Goal: Information Seeking & Learning: Check status

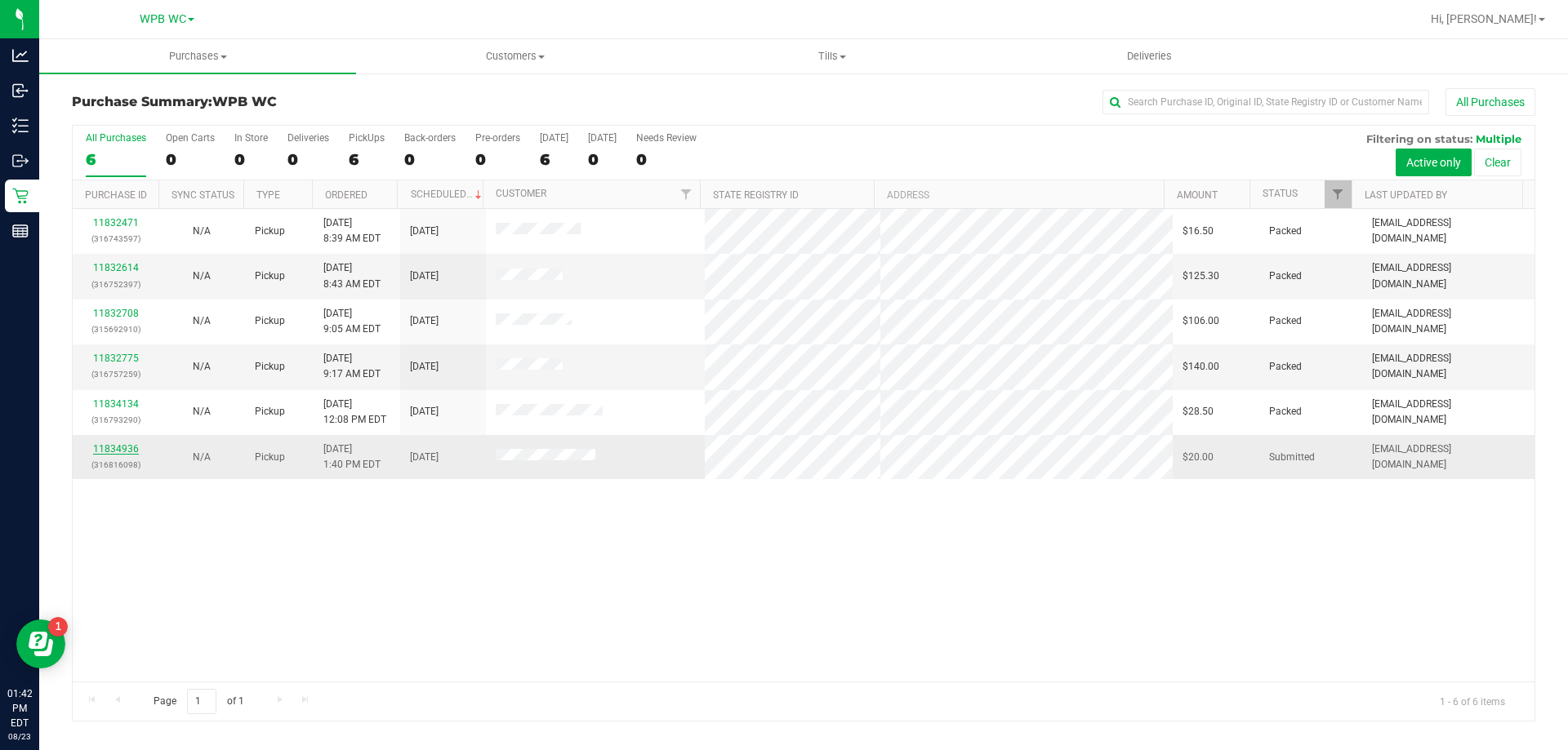
click at [114, 450] on link "11834936" at bounding box center [116, 449] width 46 height 11
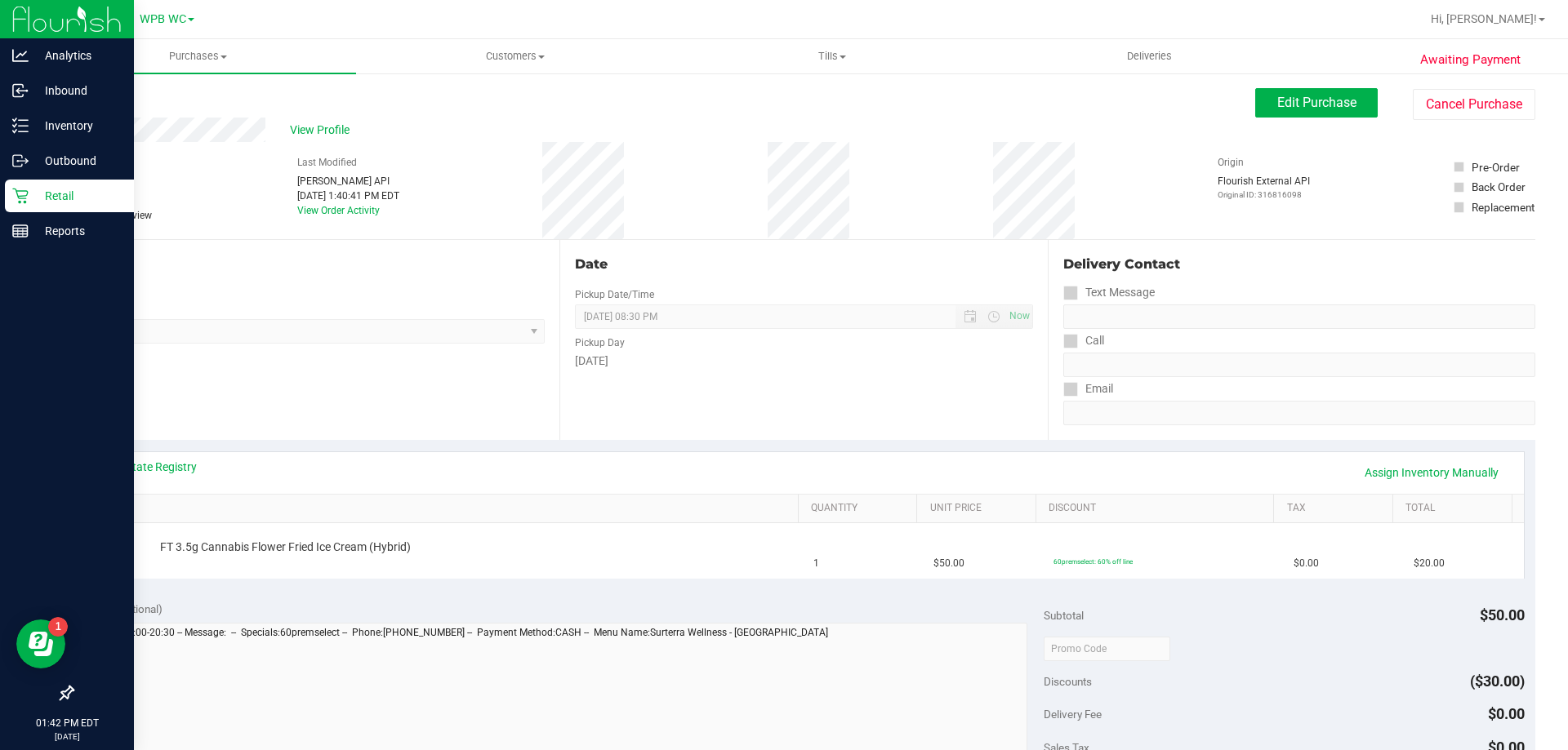
click at [32, 204] on p "Retail" at bounding box center [77, 196] width 98 height 19
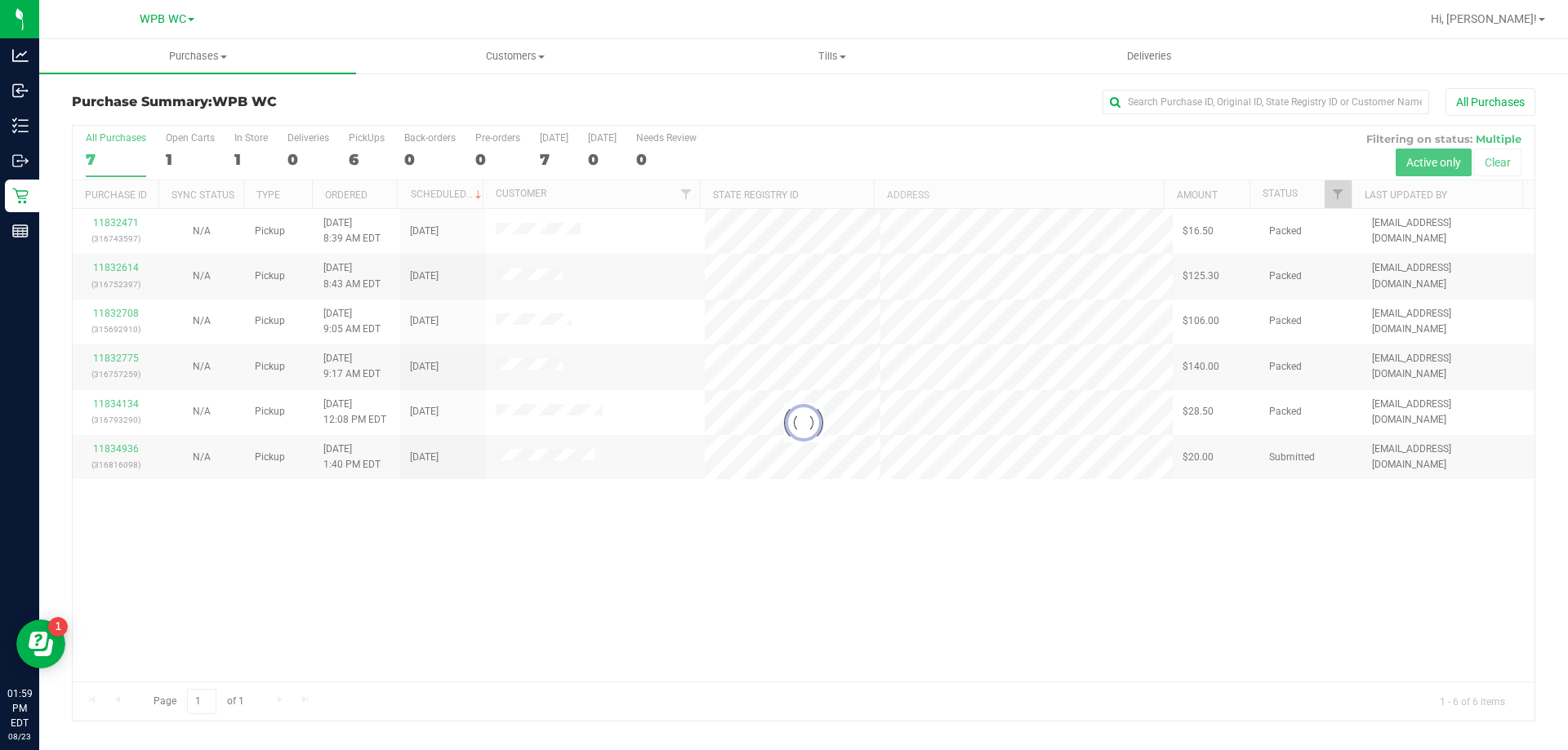
drag, startPoint x: 441, startPoint y: 569, endPoint x: 463, endPoint y: 537, distance: 38.8
click at [444, 569] on div at bounding box center [803, 423] width 1461 height 595
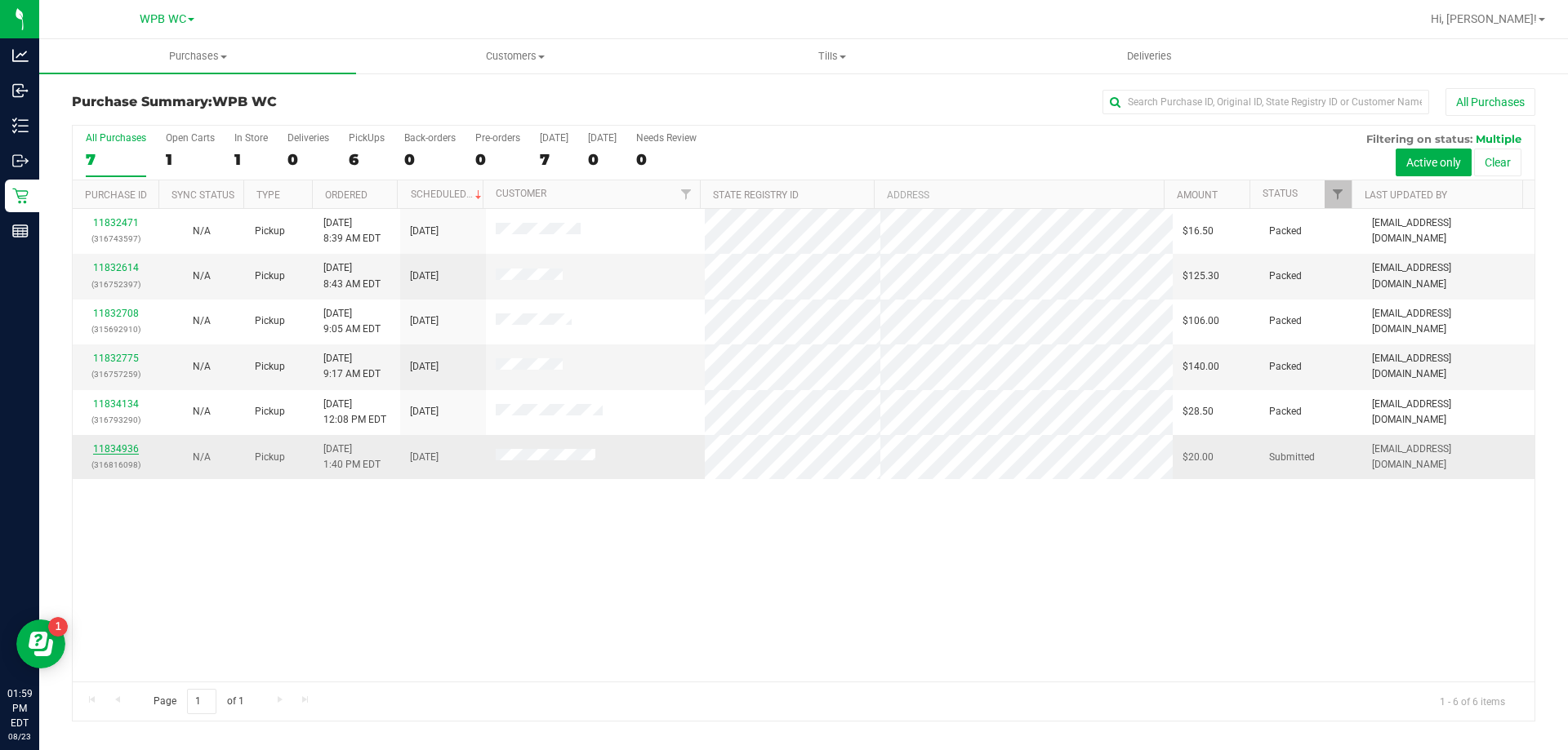
click at [124, 446] on link "11834936" at bounding box center [116, 449] width 46 height 11
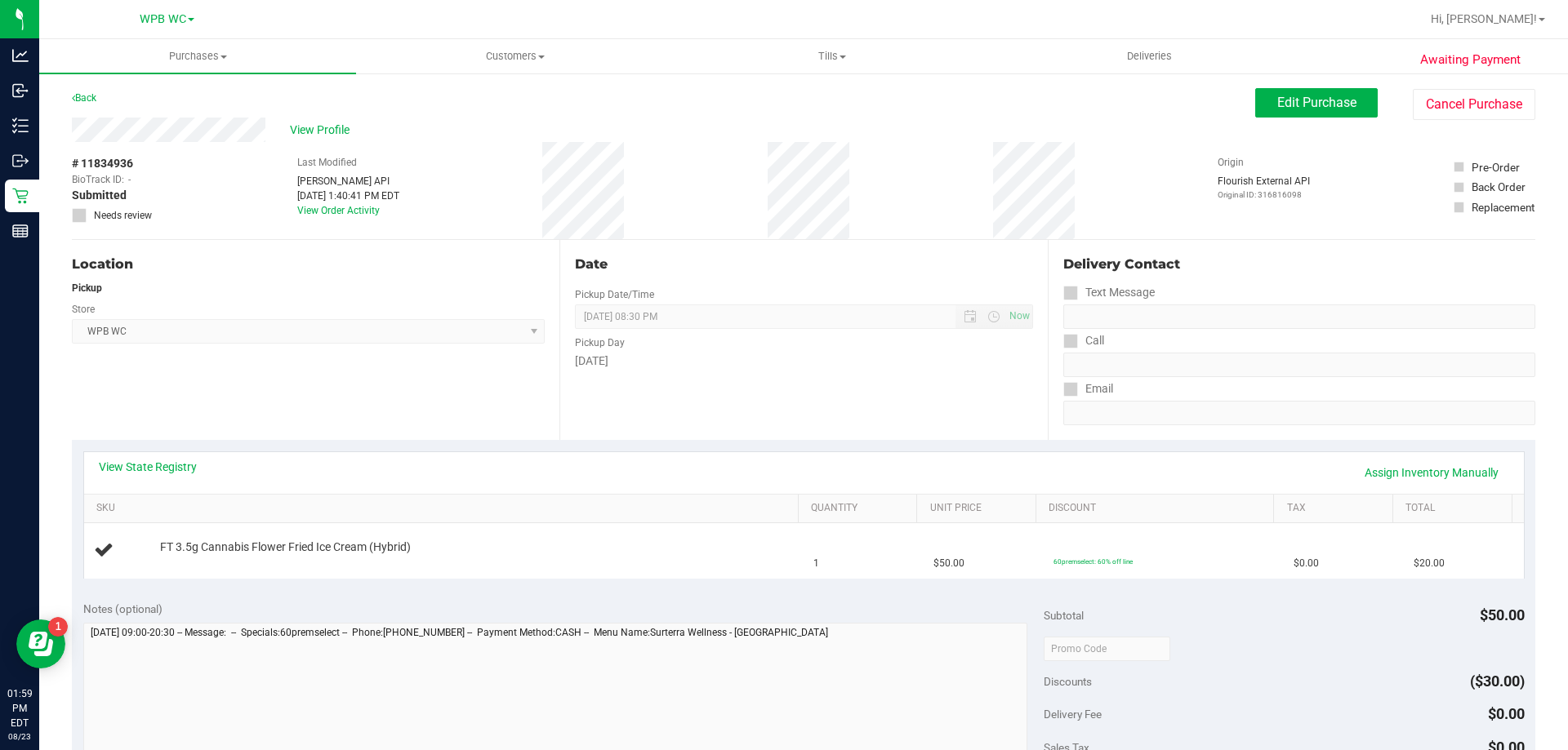
click at [439, 389] on div "Location Pickup Store WPB WC Select Store [PERSON_NAME][GEOGRAPHIC_DATA] [PERSO…" at bounding box center [315, 339] width 488 height 200
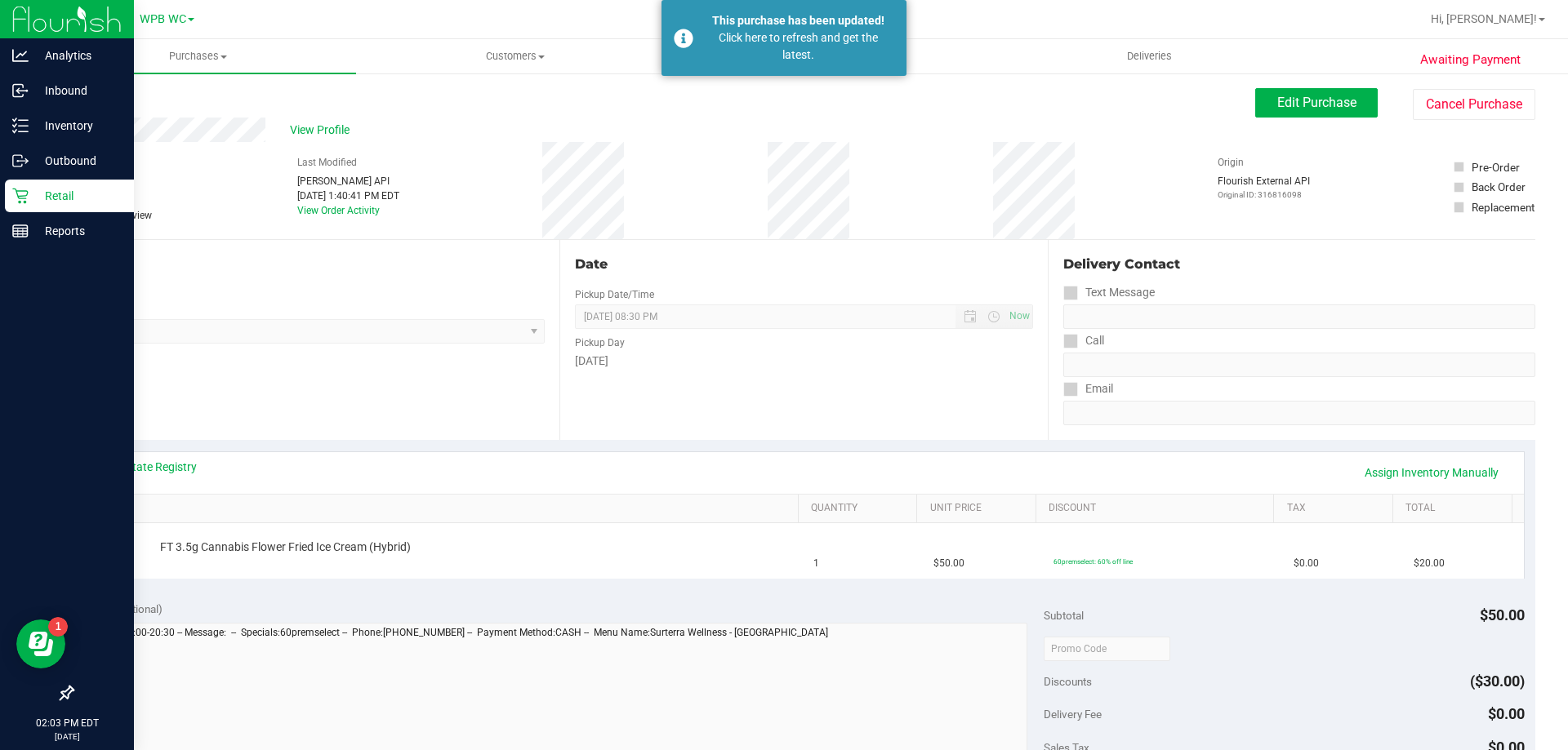
click at [35, 209] on div "Retail" at bounding box center [70, 196] width 129 height 33
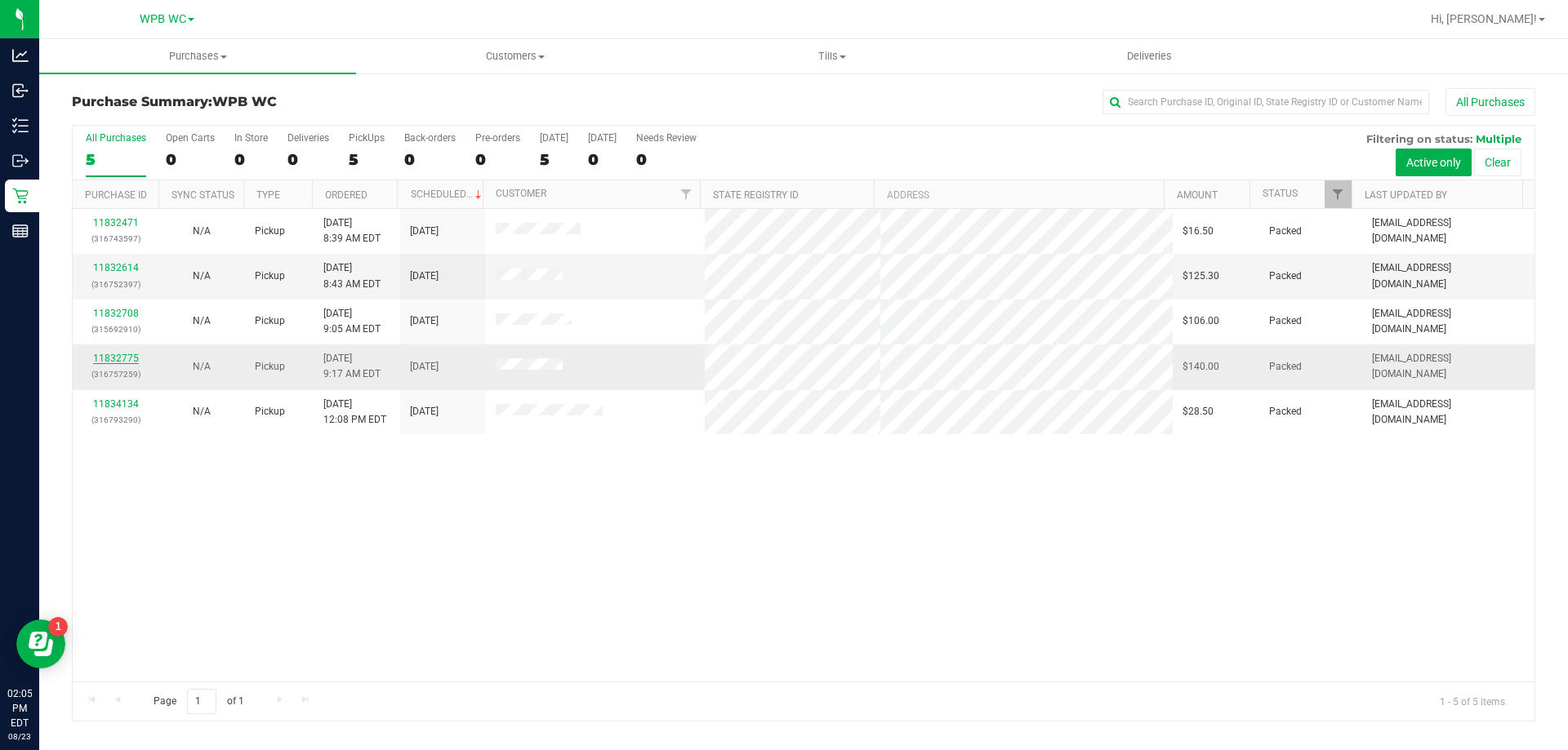
click at [131, 360] on link "11832775" at bounding box center [116, 358] width 46 height 11
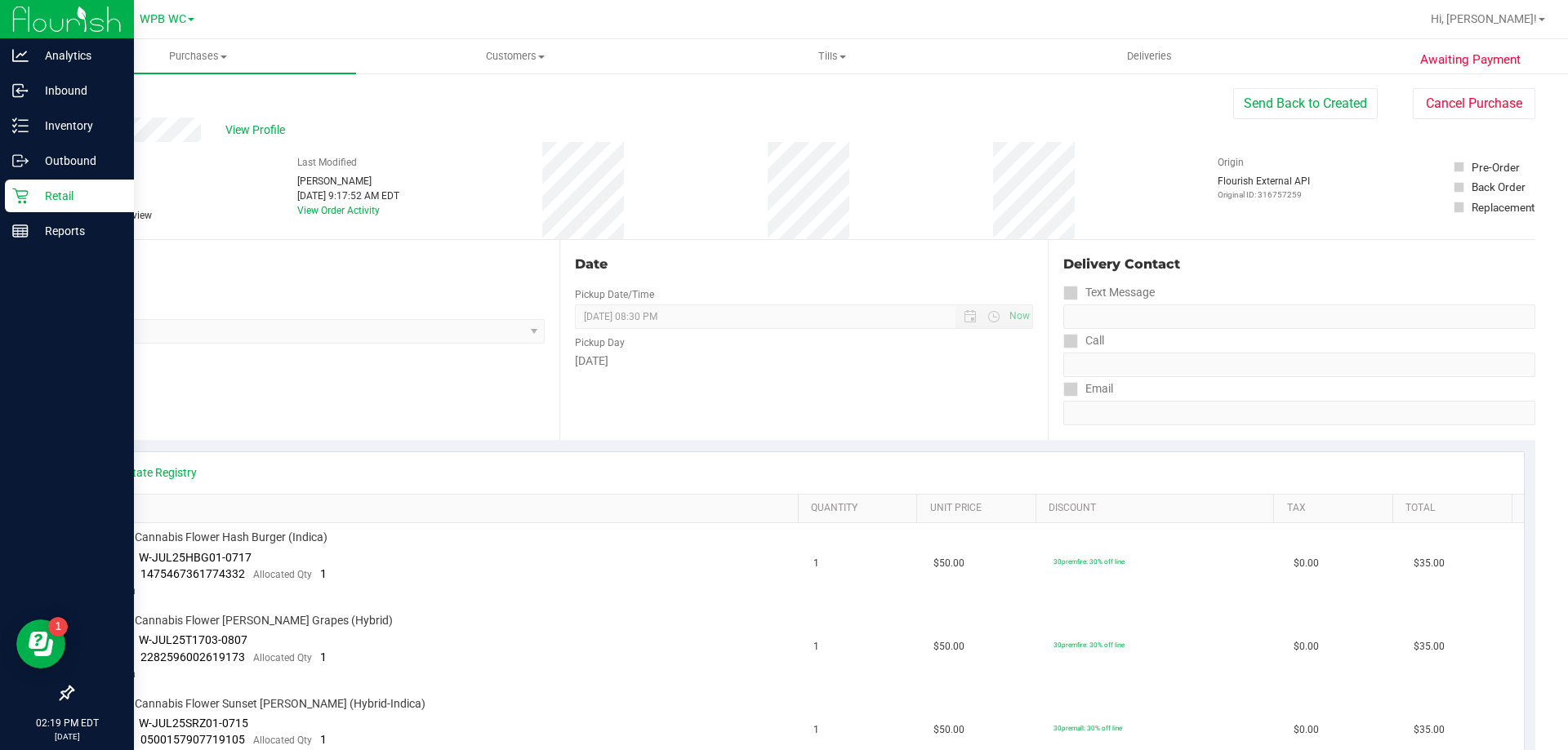
click at [25, 203] on icon at bounding box center [20, 197] width 16 height 16
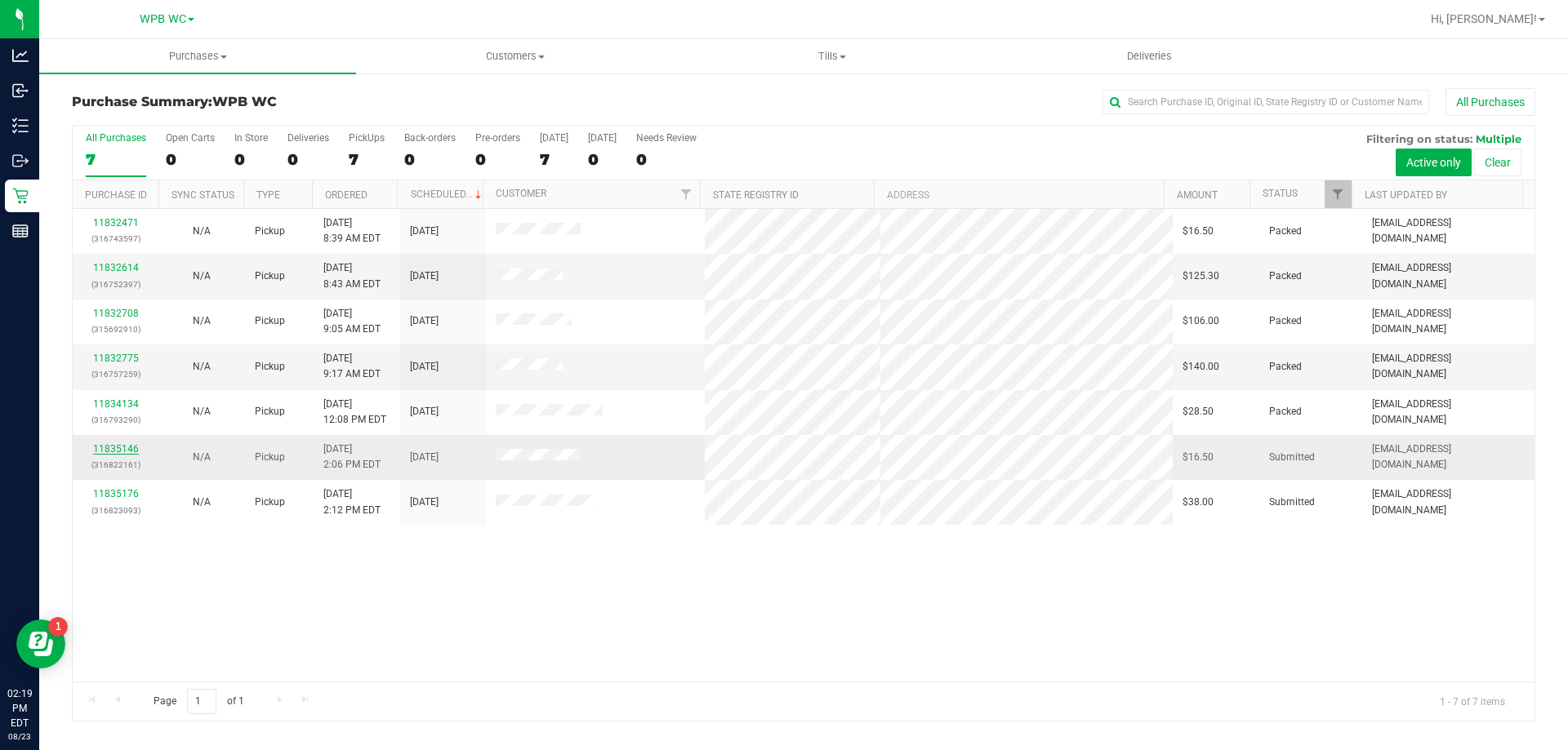
click at [129, 453] on link "11835146" at bounding box center [116, 449] width 46 height 11
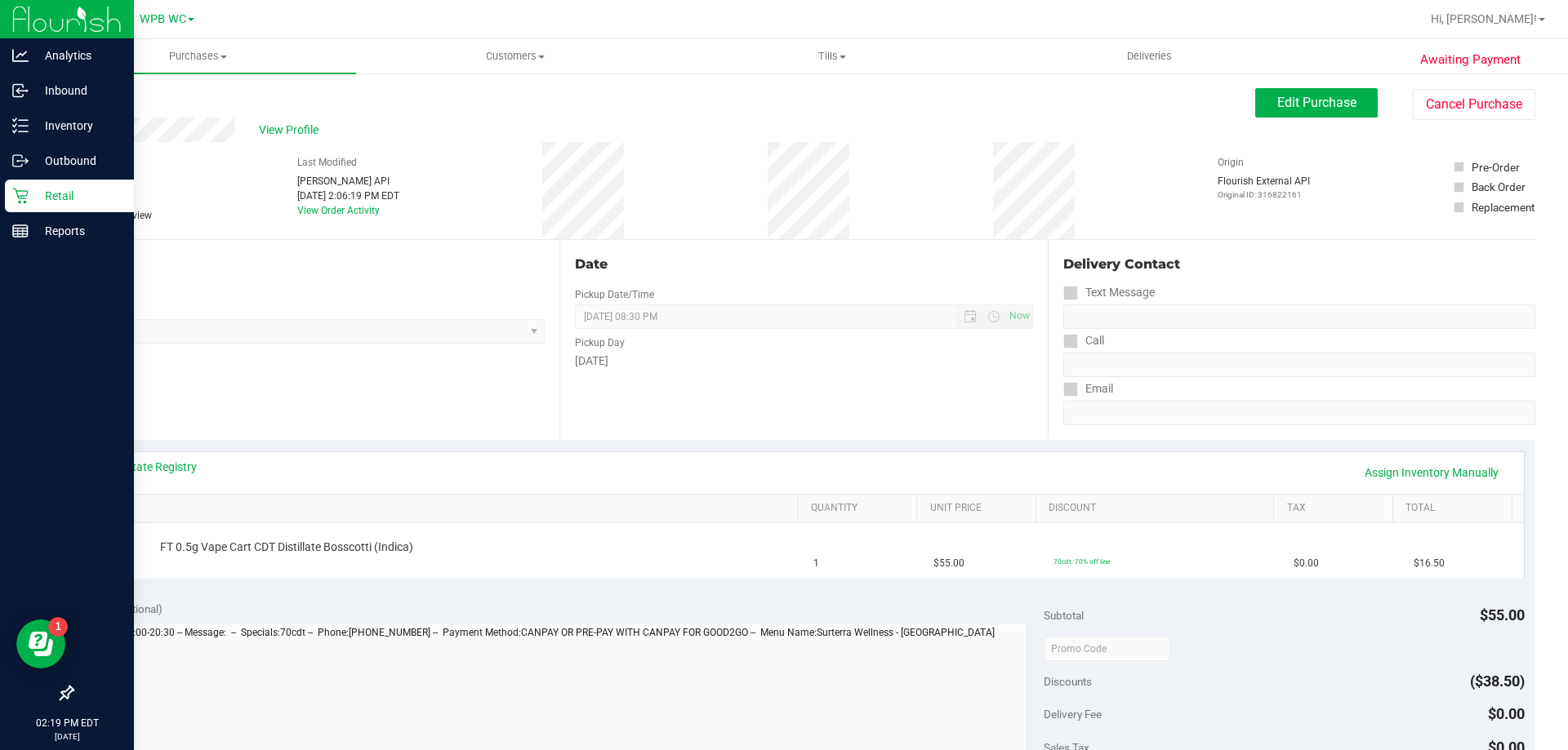
click at [23, 196] on icon at bounding box center [20, 196] width 17 height 17
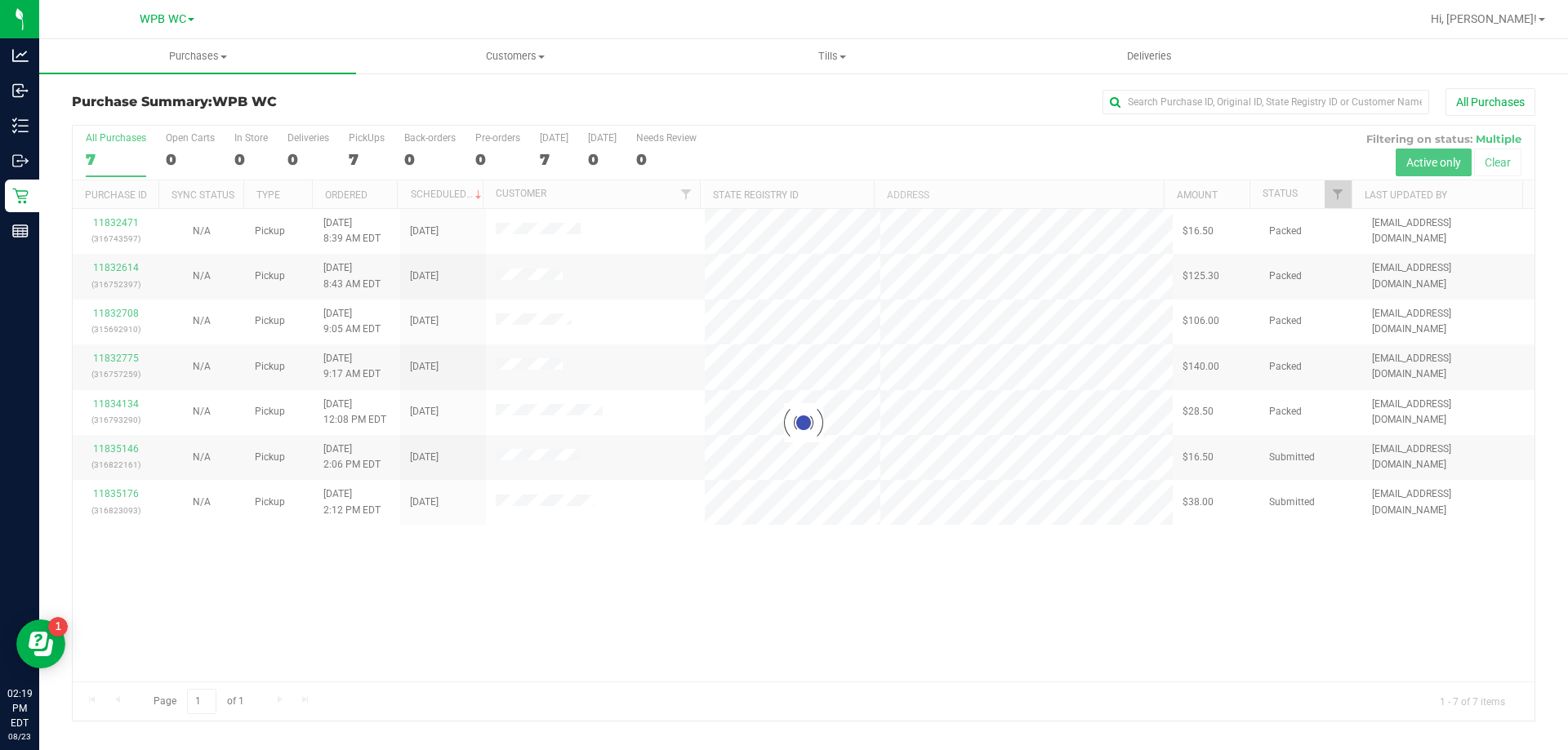
click at [115, 225] on div at bounding box center [803, 423] width 1461 height 595
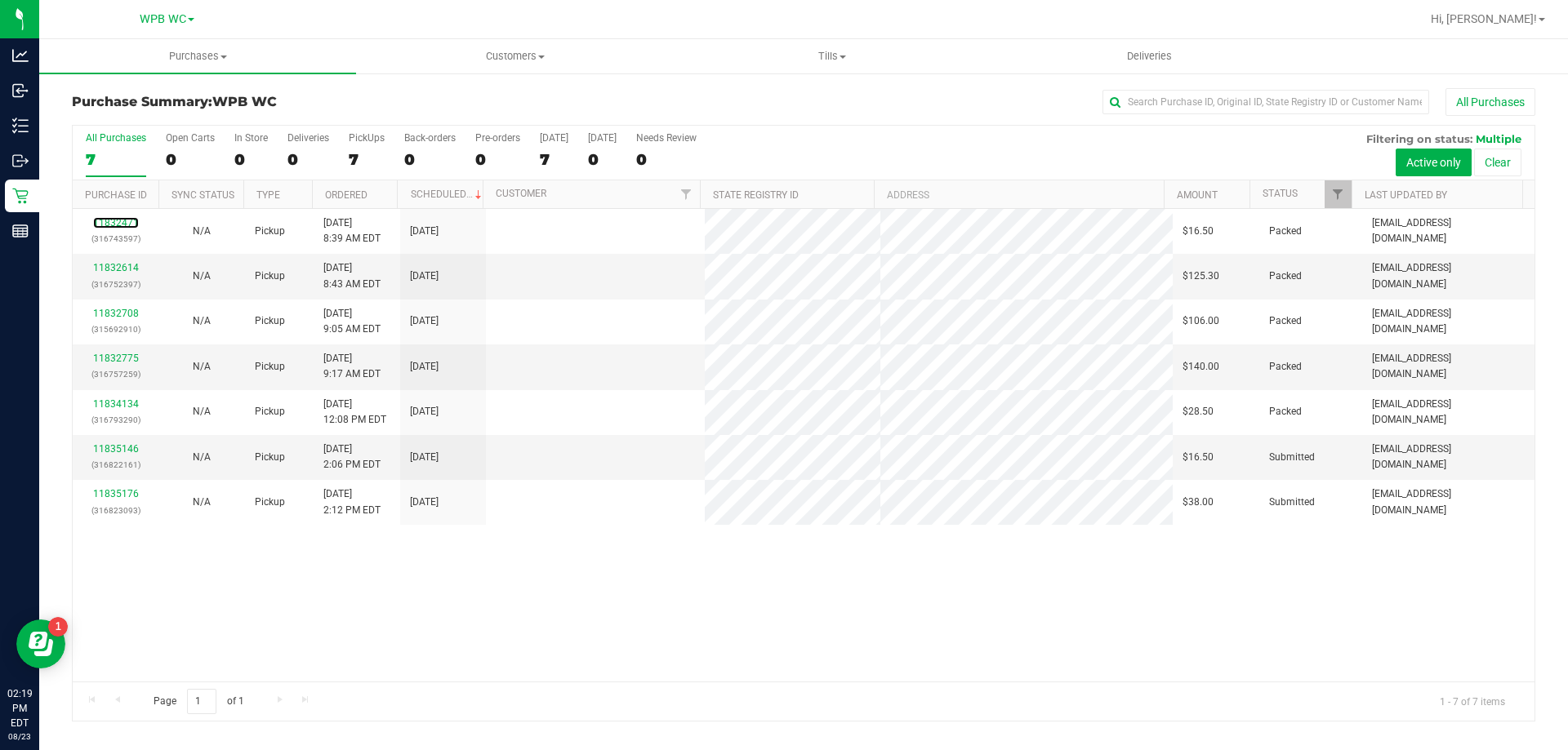
click at [112, 226] on link "11832471" at bounding box center [116, 222] width 46 height 11
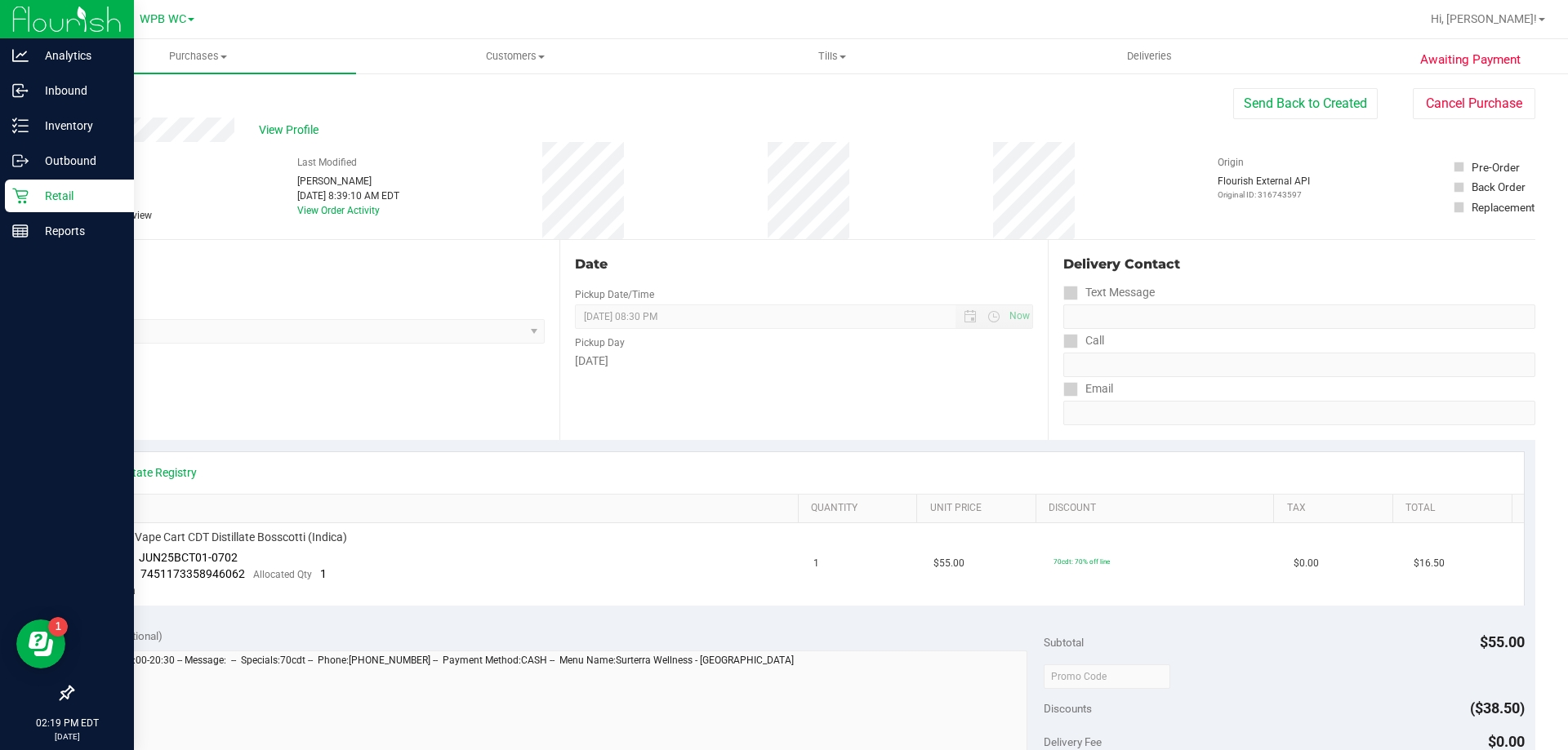
click at [32, 197] on p "Retail" at bounding box center [77, 196] width 98 height 19
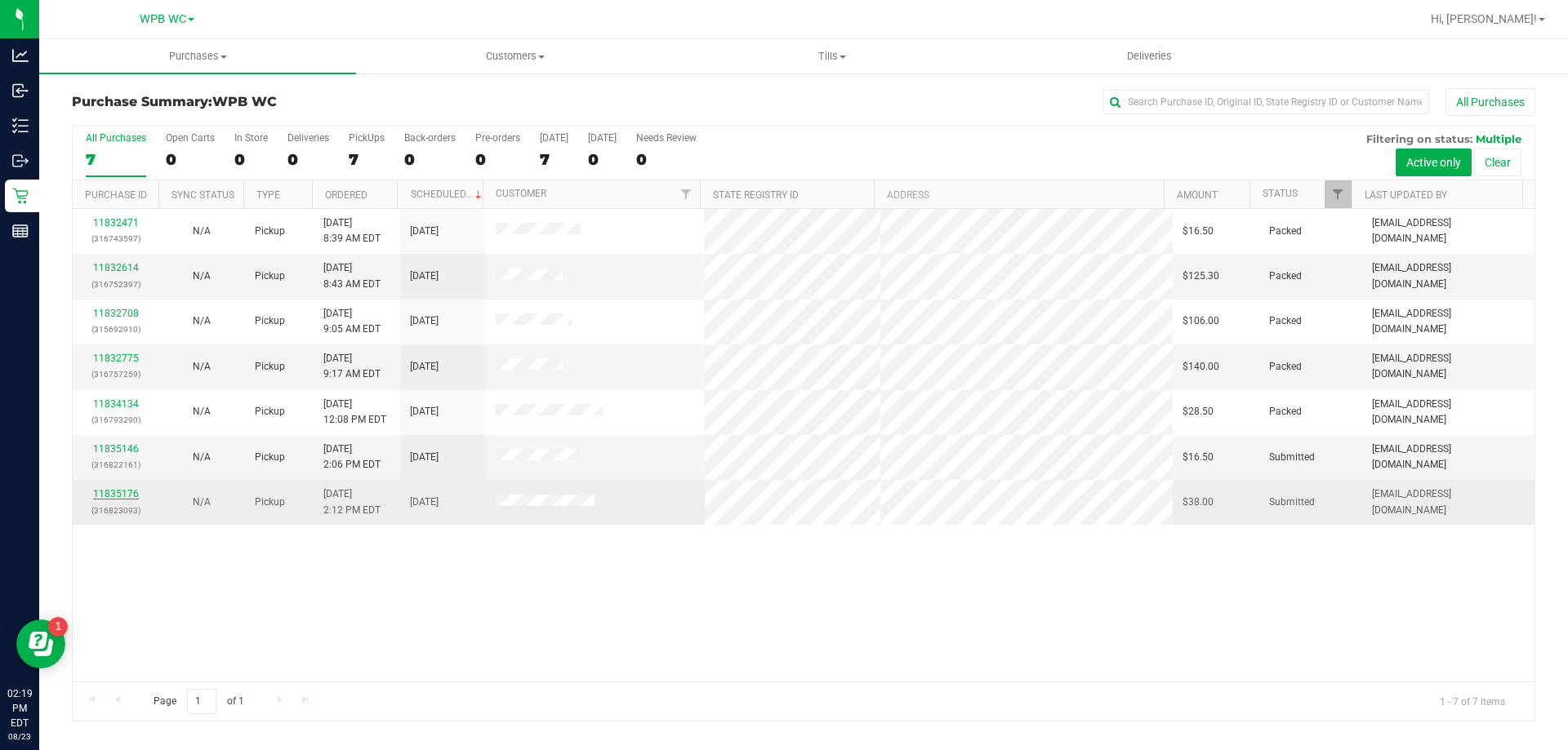
click at [104, 495] on link "11835176" at bounding box center [116, 494] width 46 height 11
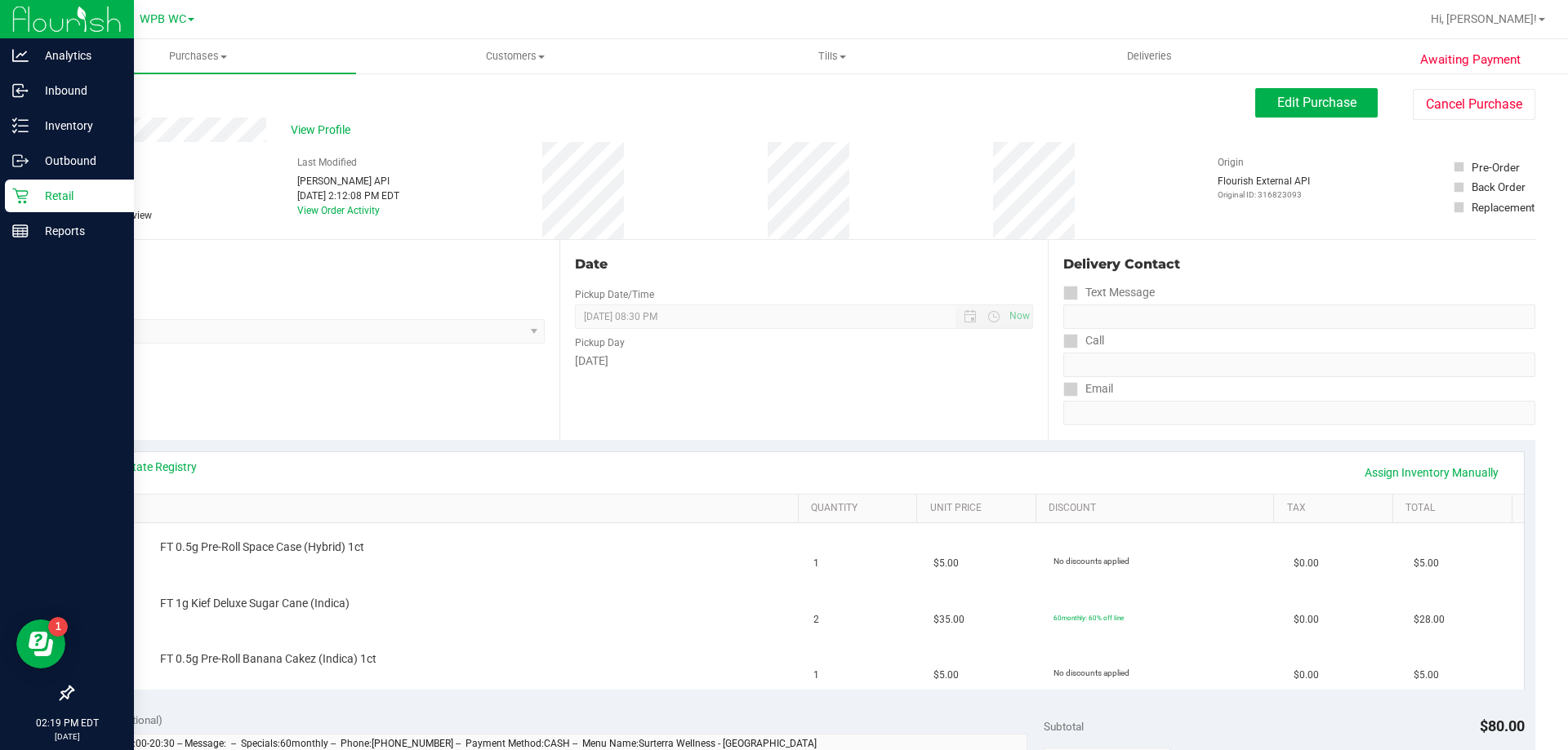
click at [22, 204] on icon at bounding box center [20, 196] width 17 height 17
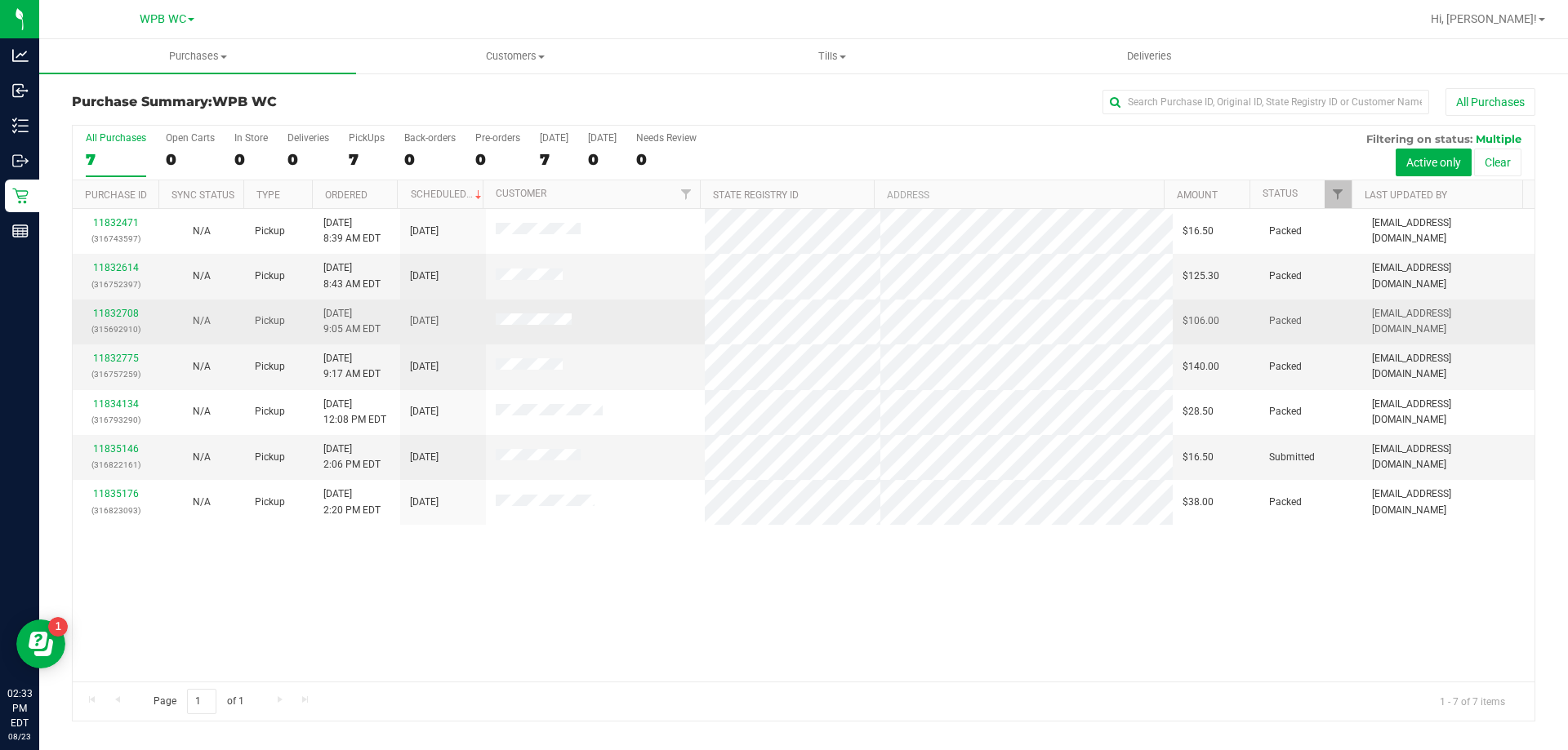
click at [1334, 304] on td "Packed" at bounding box center [1310, 322] width 103 height 45
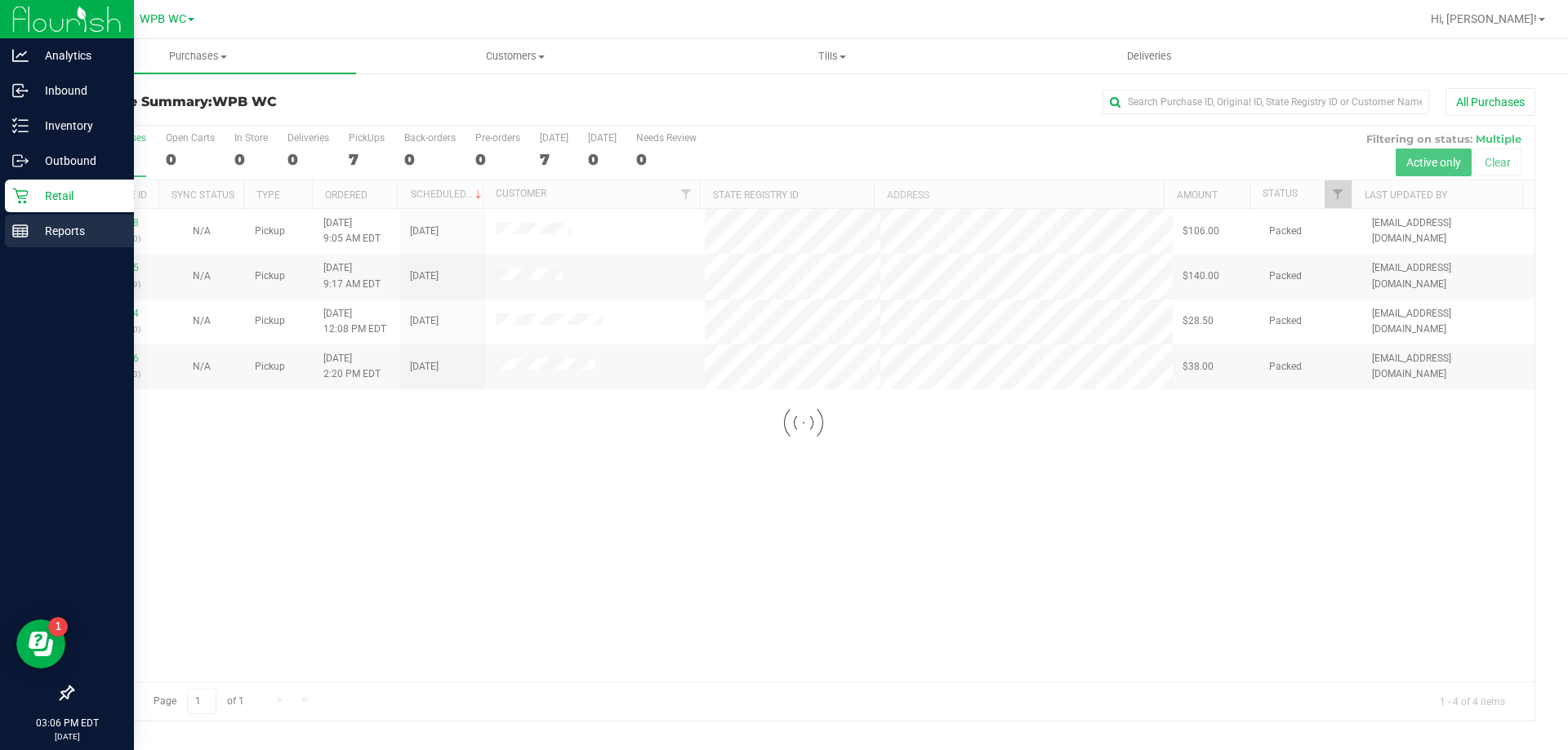
click at [76, 226] on p "Reports" at bounding box center [77, 231] width 98 height 19
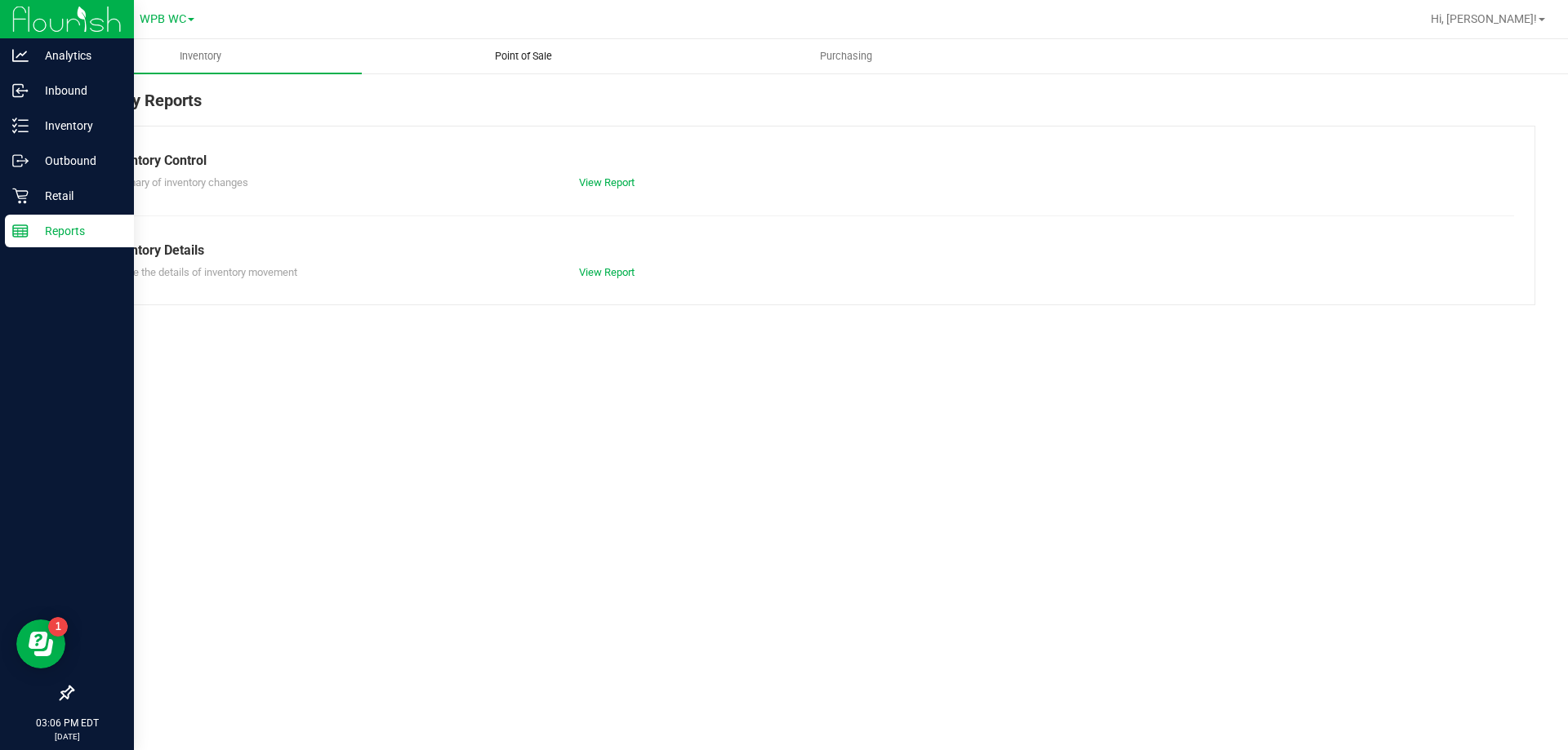
click at [533, 56] on span "Point of Sale" at bounding box center [523, 56] width 101 height 15
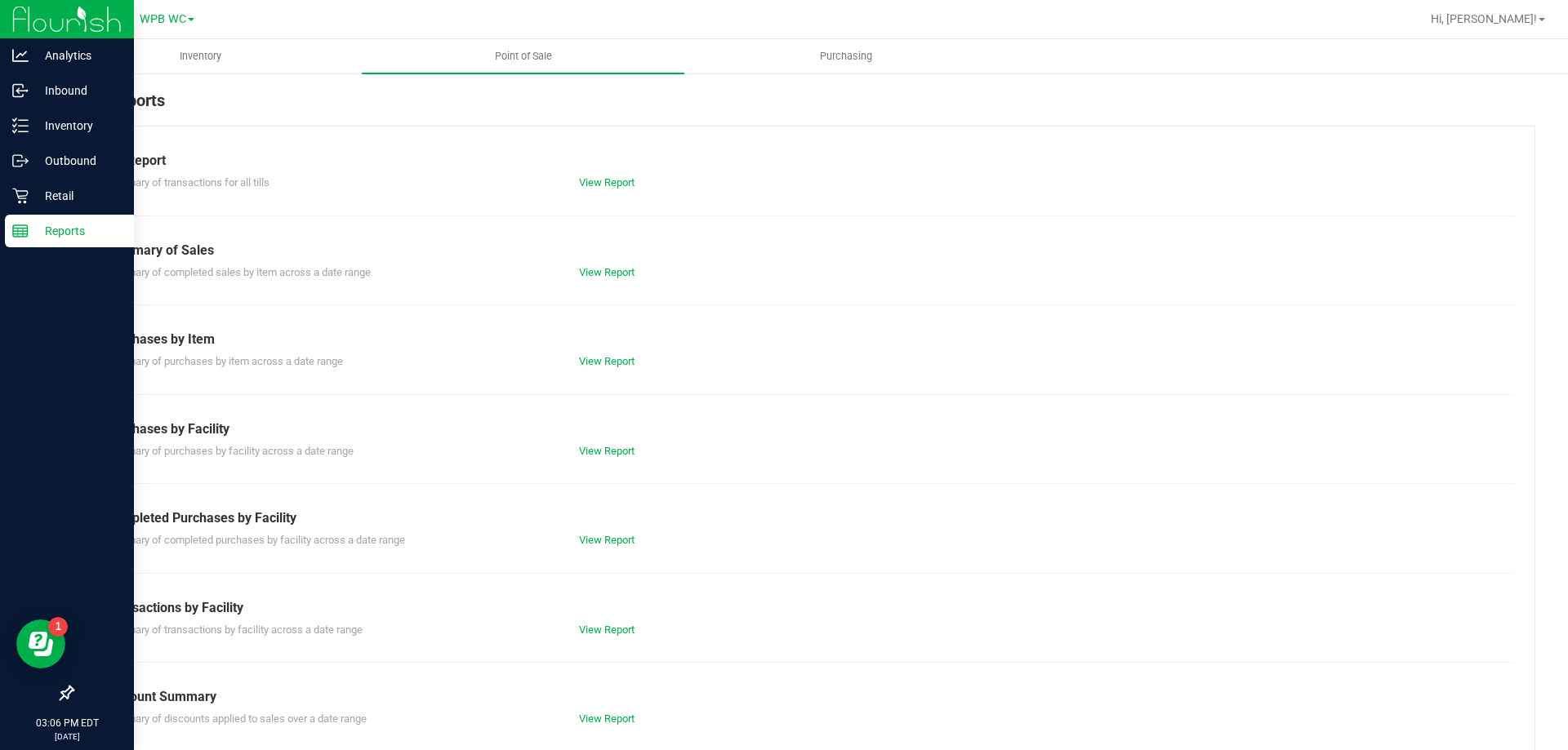
drag, startPoint x: 600, startPoint y: 527, endPoint x: 602, endPoint y: 546, distance: 19.1
click at [602, 543] on div "Completed Purchases by Facility Summary of completed purchases by facility acro…" at bounding box center [803, 528] width 1396 height 40
click at [602, 546] on div "View Report" at bounding box center [685, 540] width 237 height 17
click at [606, 541] on link "View Report" at bounding box center [606, 540] width 56 height 12
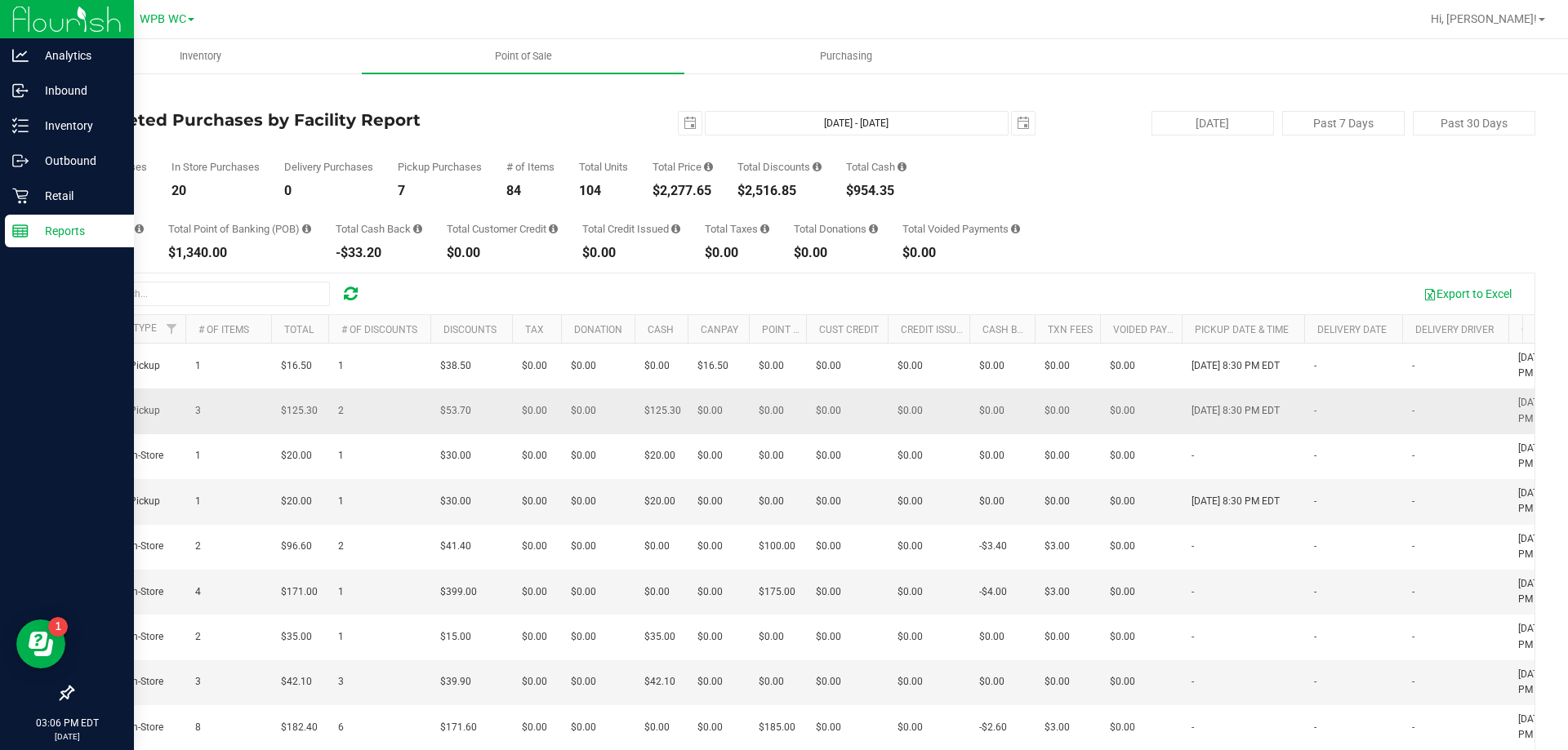
scroll to position [0, 898]
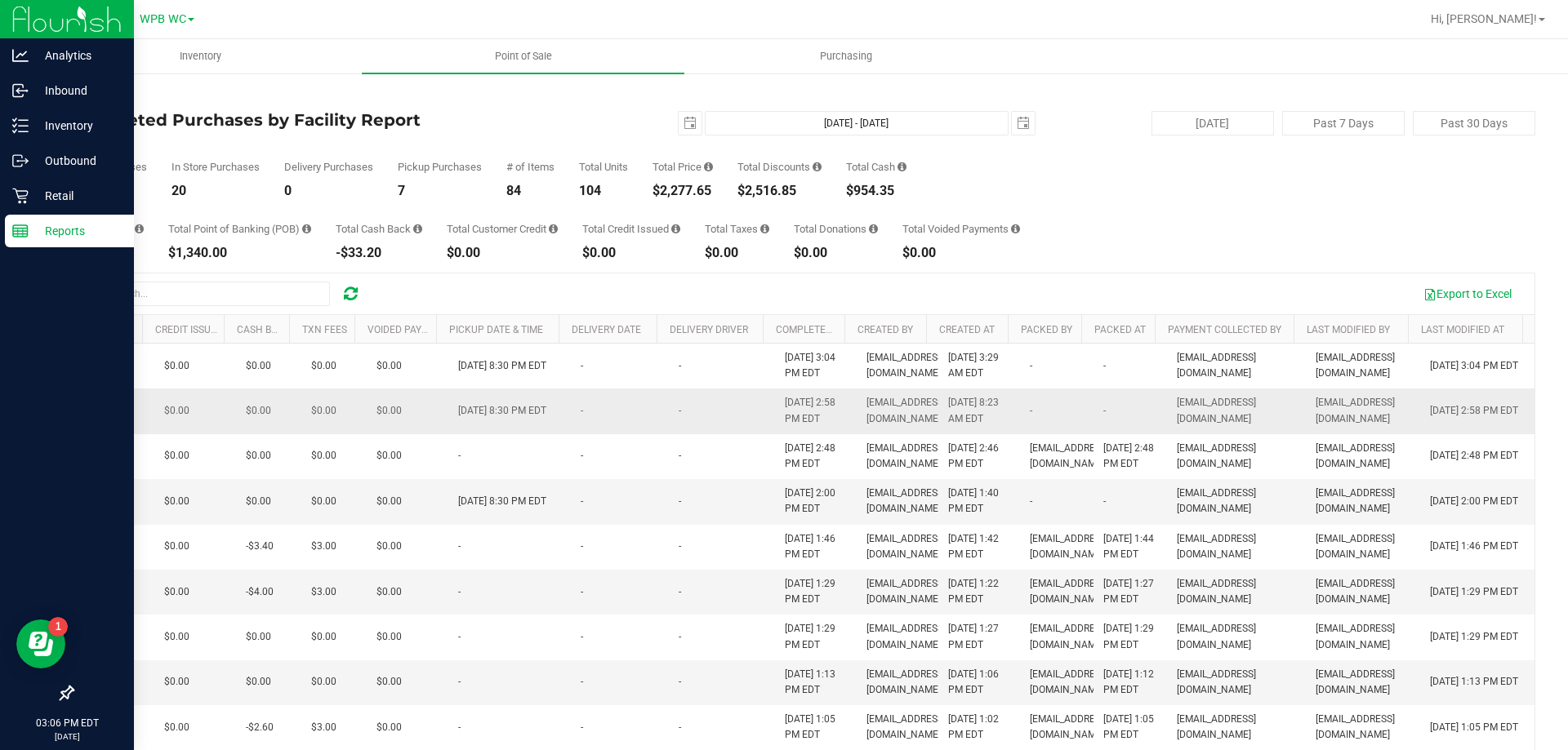
drag, startPoint x: 534, startPoint y: 397, endPoint x: 1012, endPoint y: 394, distance: 478.0
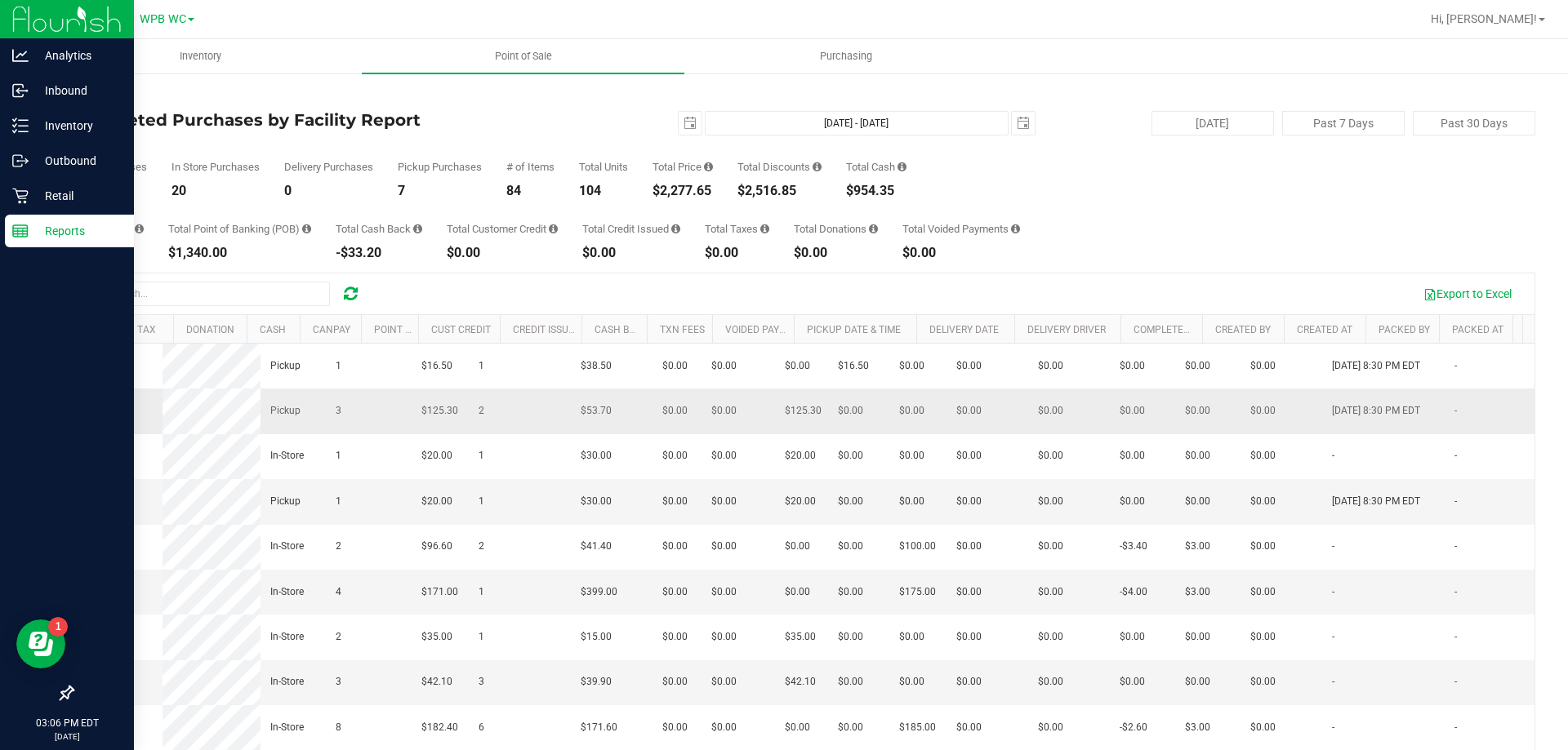
scroll to position [0, 0]
drag, startPoint x: 1014, startPoint y: 399, endPoint x: 681, endPoint y: 402, distance: 333.0
click at [60, 213] on link "Retail" at bounding box center [67, 197] width 134 height 35
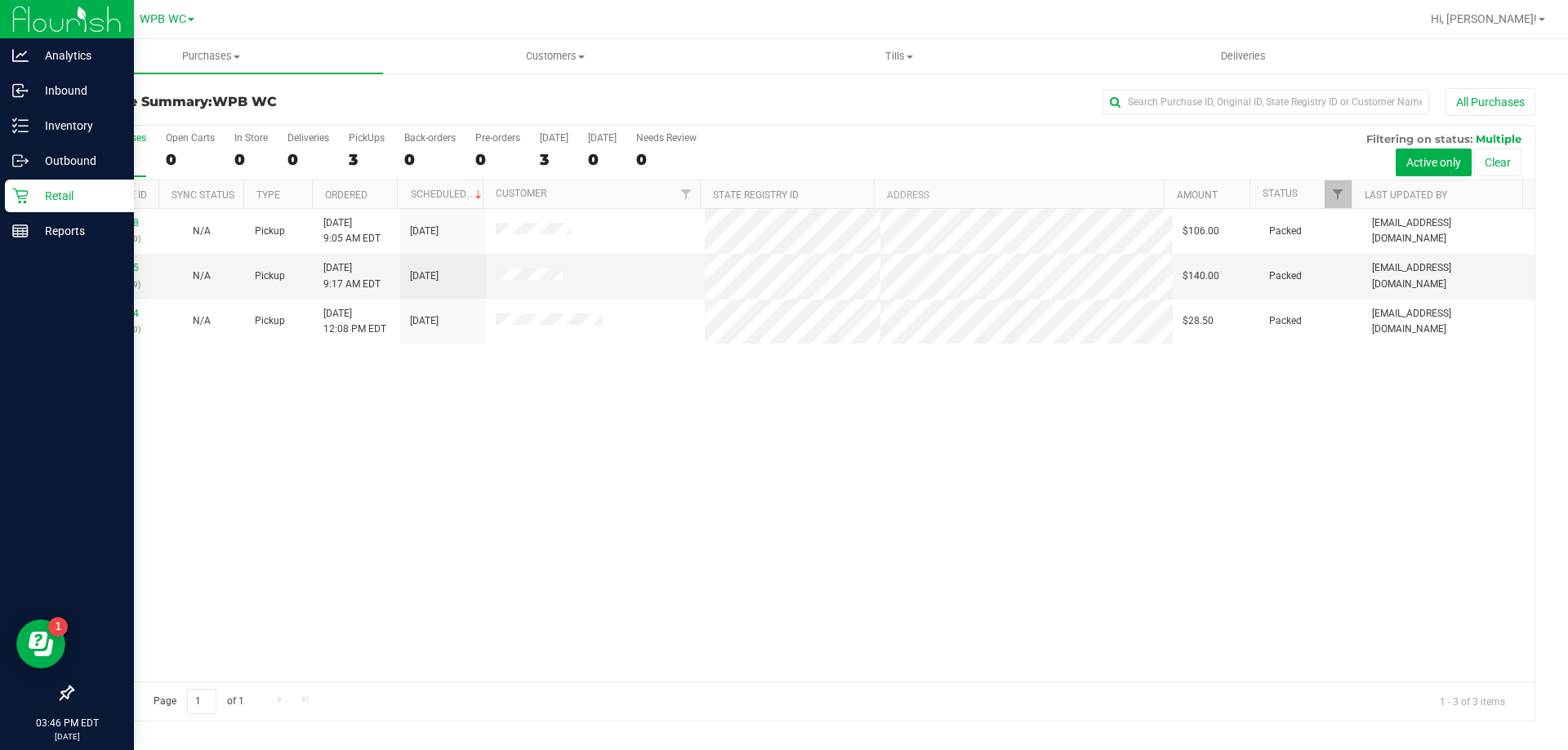
click at [70, 468] on div "All Purchases 3 Open Carts 0 In Store 0 Deliveries 0 PickUps 3 Back-orders 0 Pr…" at bounding box center [803, 423] width 1488 height 598
click at [271, 340] on td "Pickup" at bounding box center [280, 322] width 69 height 44
drag, startPoint x: 406, startPoint y: 434, endPoint x: 411, endPoint y: 416, distance: 18.7
click at [411, 416] on div at bounding box center [803, 423] width 1461 height 595
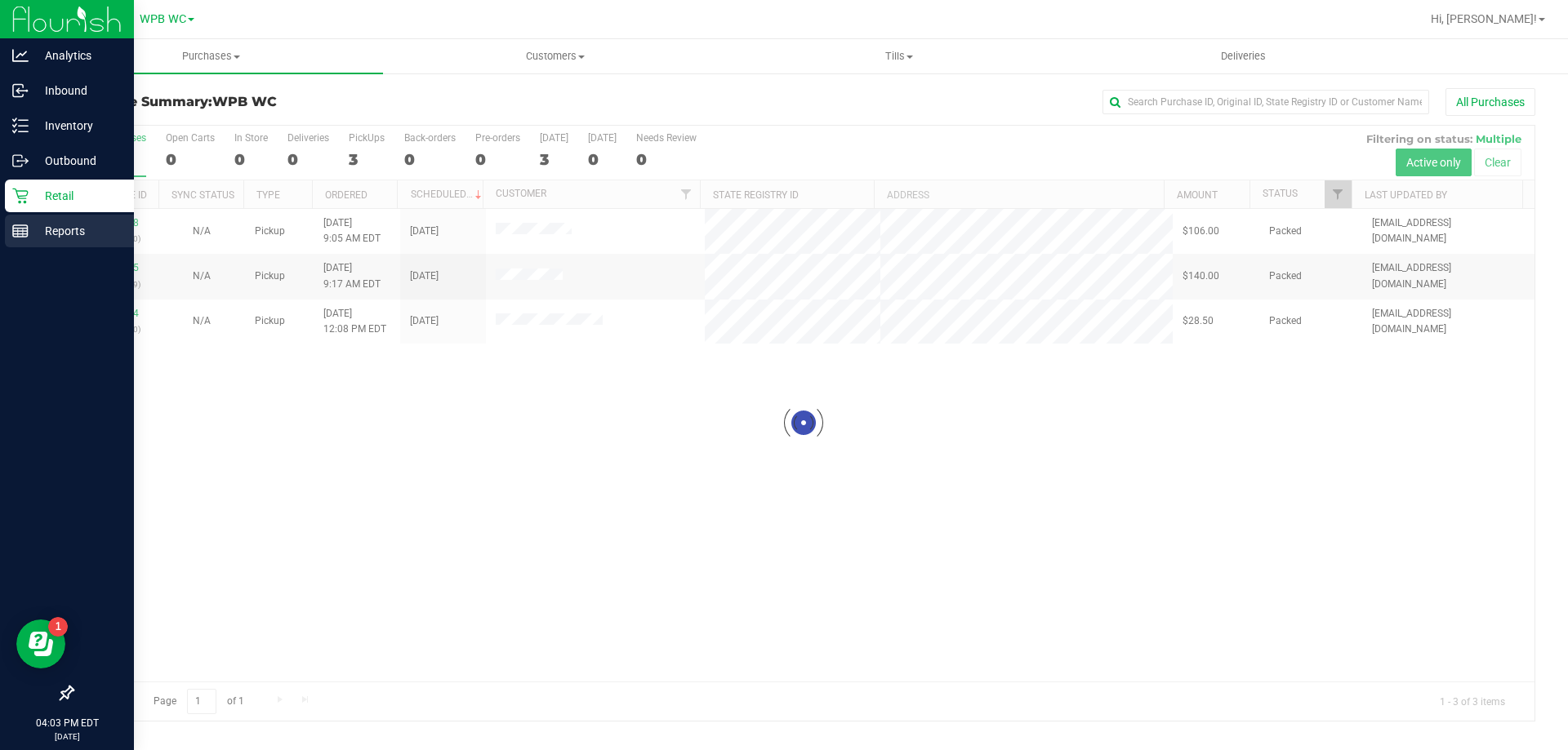
click at [39, 221] on p "Reports" at bounding box center [77, 231] width 98 height 19
click at [11, 226] on div "Reports" at bounding box center [70, 231] width 129 height 33
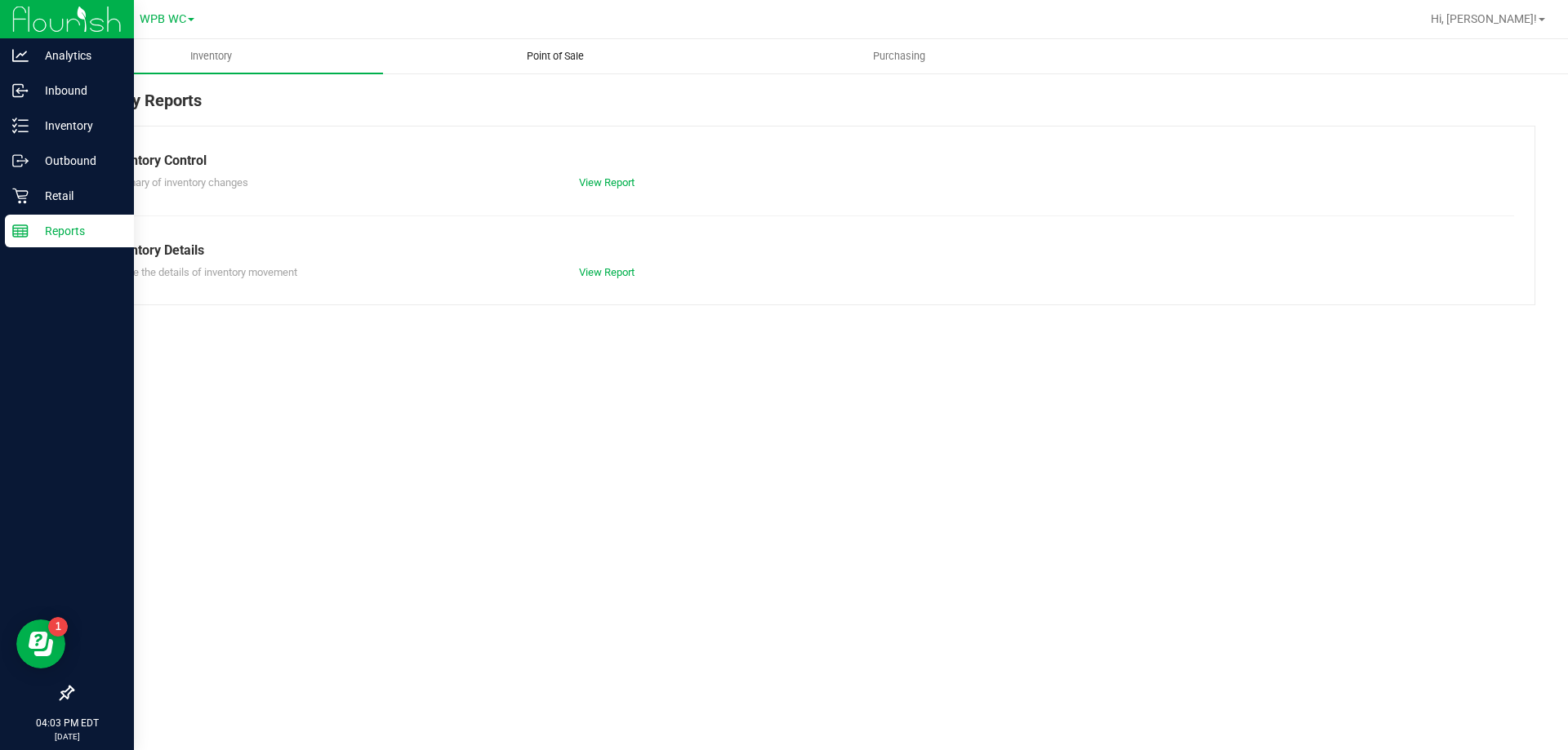
click at [534, 54] on span "Point of Sale" at bounding box center [555, 56] width 101 height 15
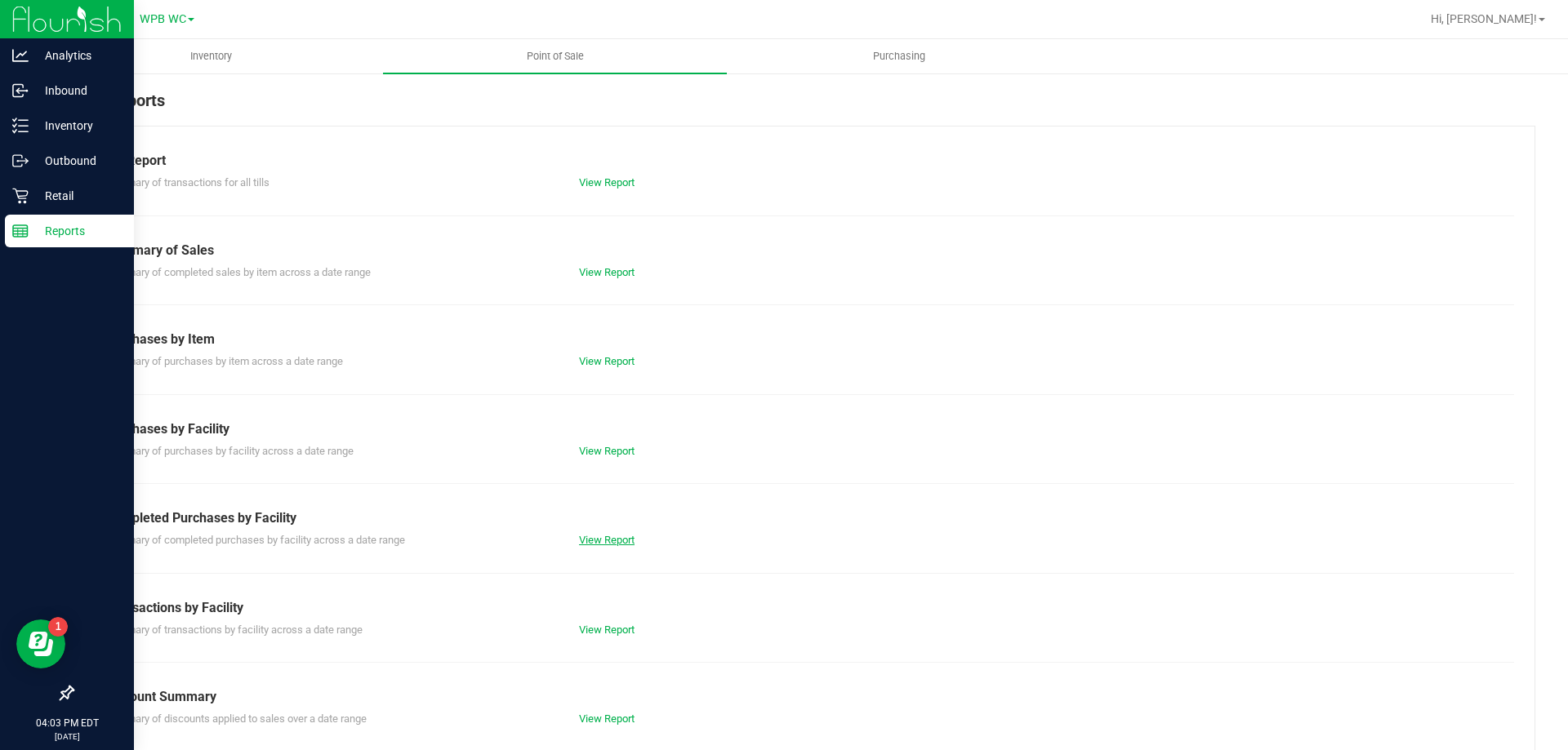
click at [609, 545] on link "View Report" at bounding box center [606, 540] width 56 height 12
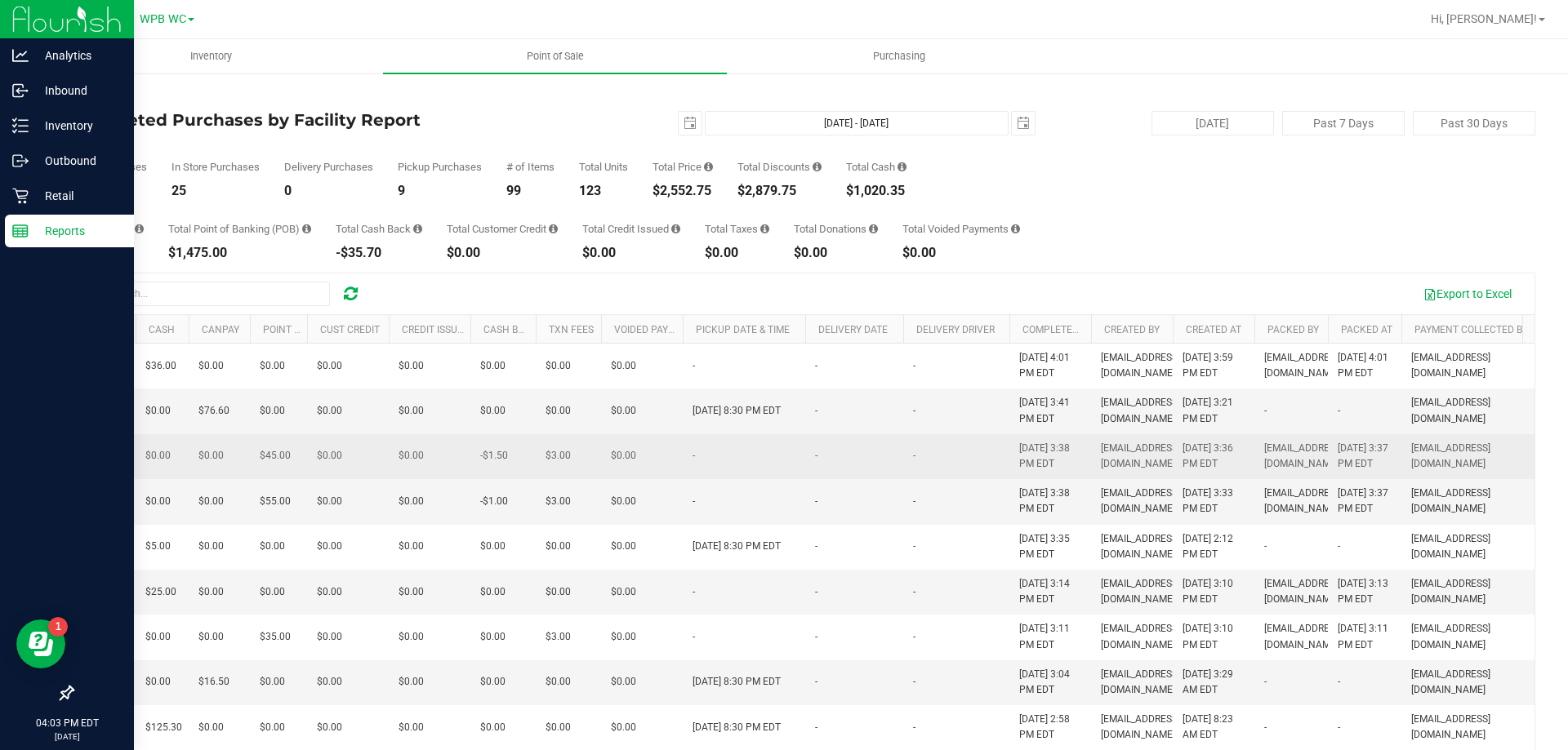
scroll to position [0, 898]
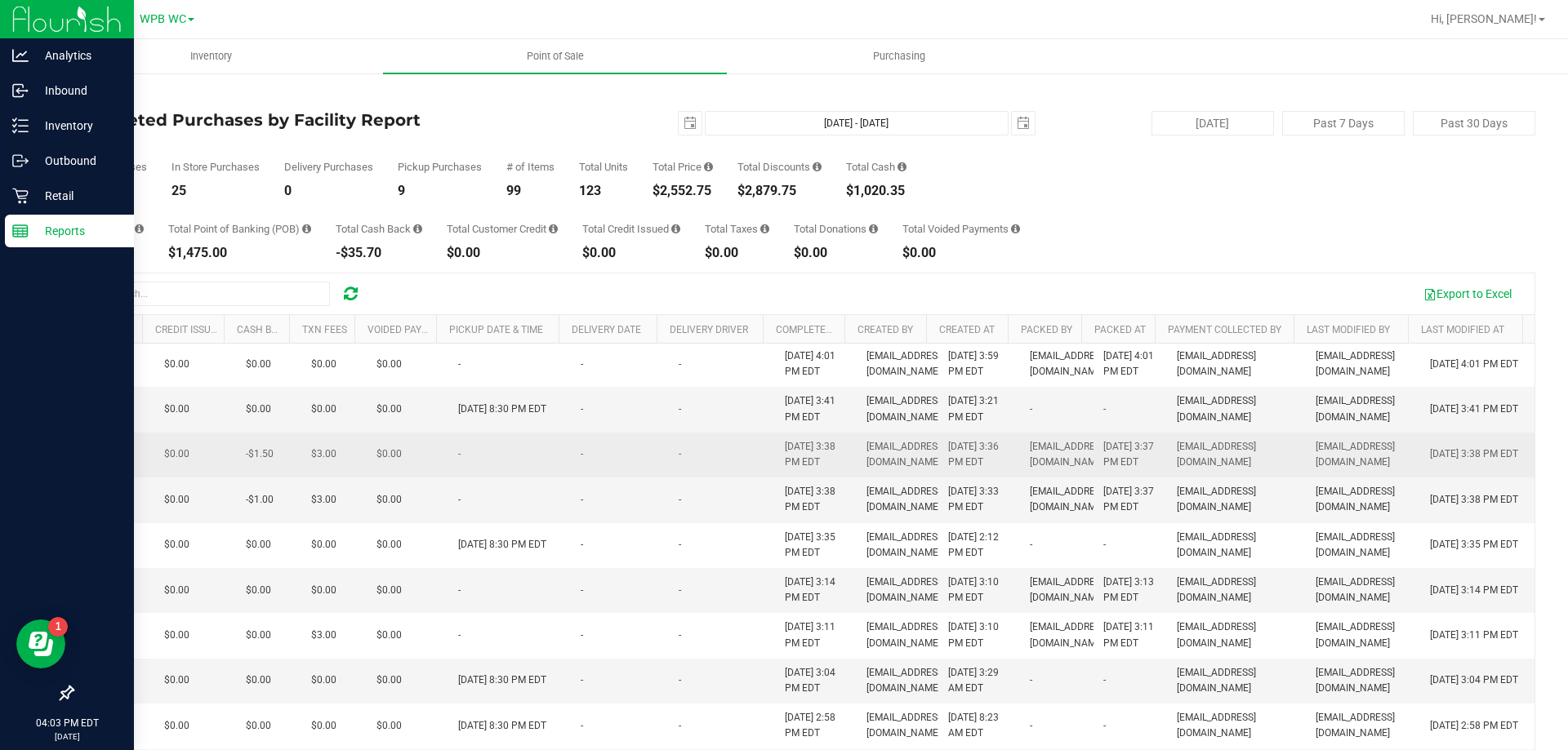
drag, startPoint x: 405, startPoint y: 486, endPoint x: 999, endPoint y: 504, distance: 594.3
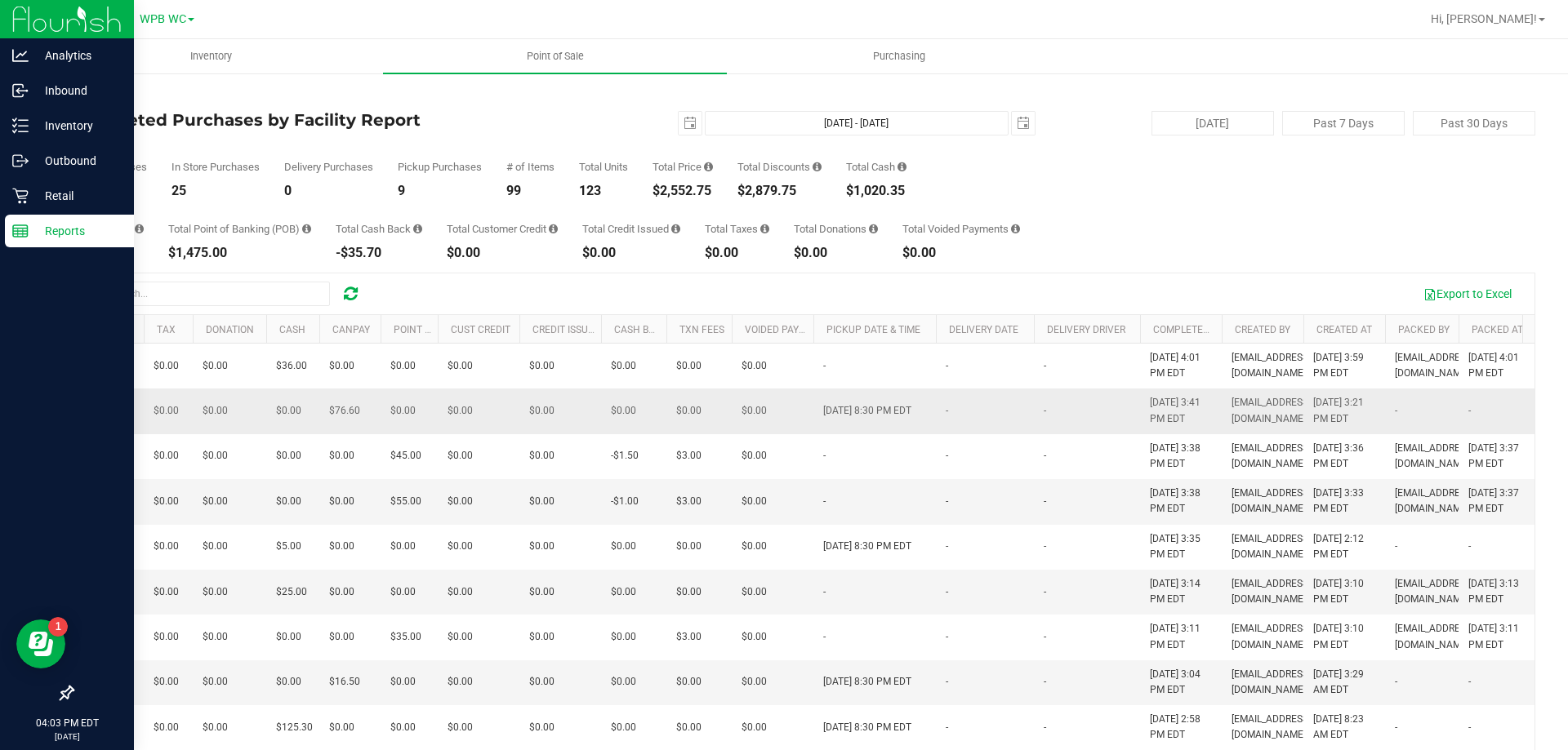
scroll to position [0, 0]
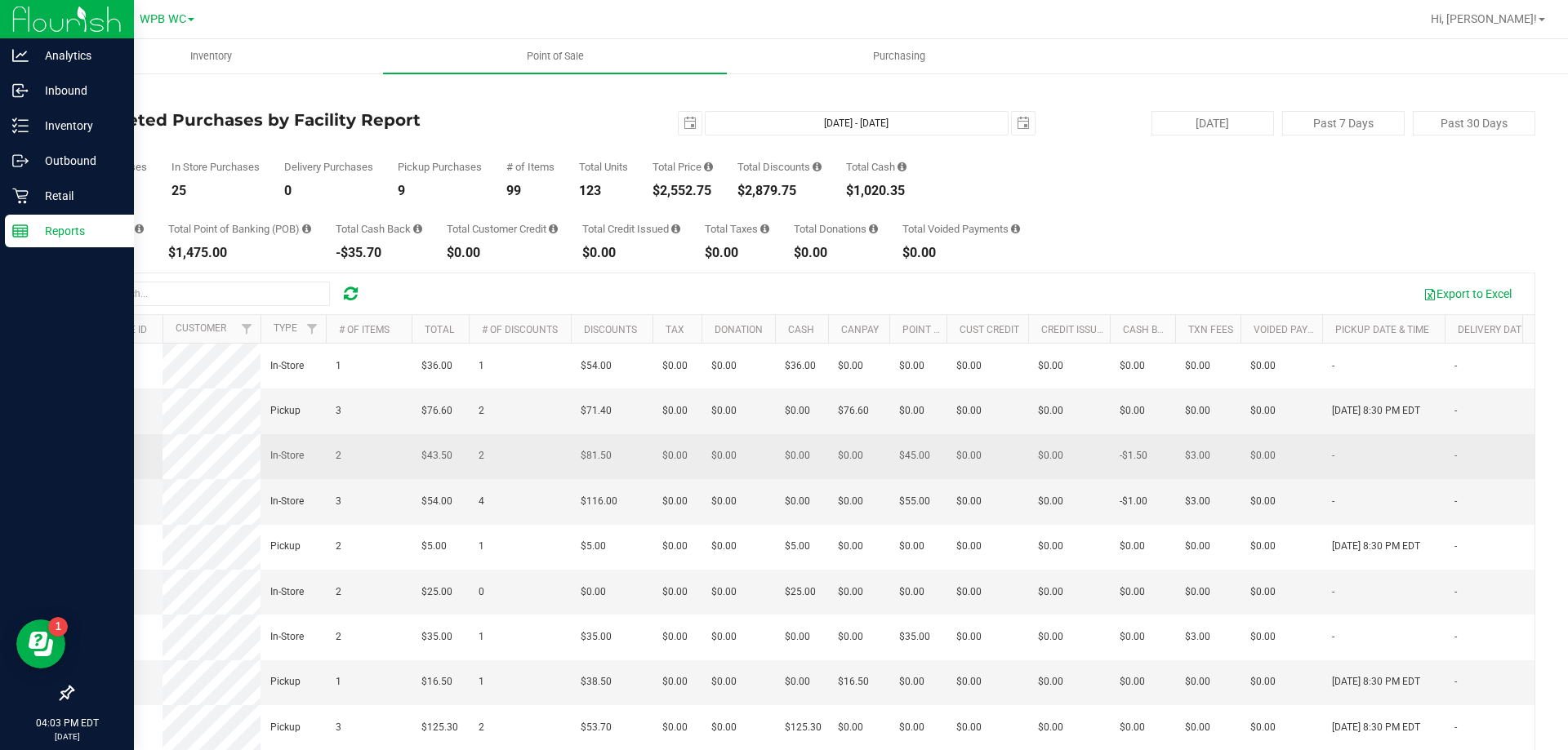
drag, startPoint x: 838, startPoint y: 450, endPoint x: 567, endPoint y: 483, distance: 273.0
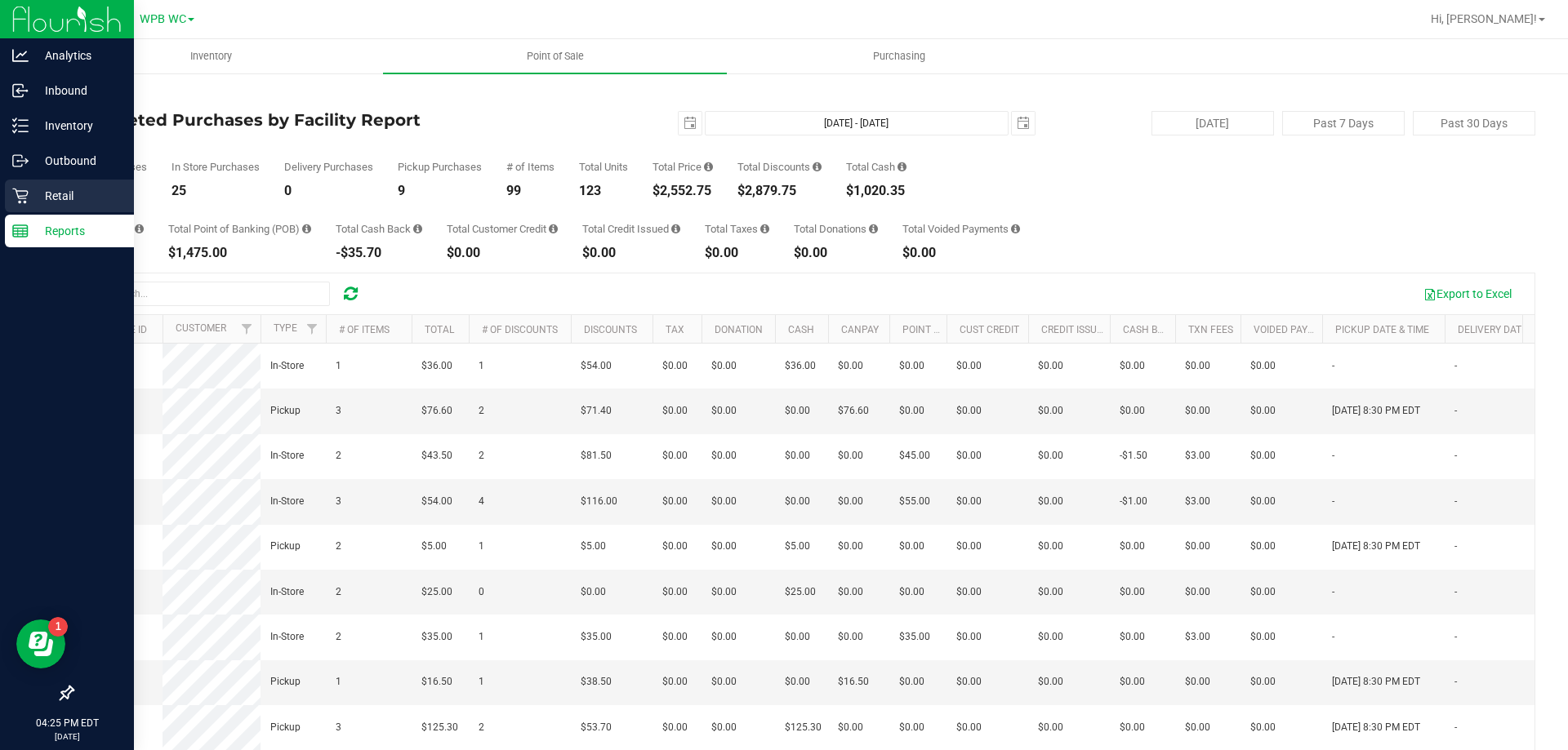
click at [17, 206] on div "Retail" at bounding box center [70, 196] width 129 height 33
